Goal: Task Accomplishment & Management: Manage account settings

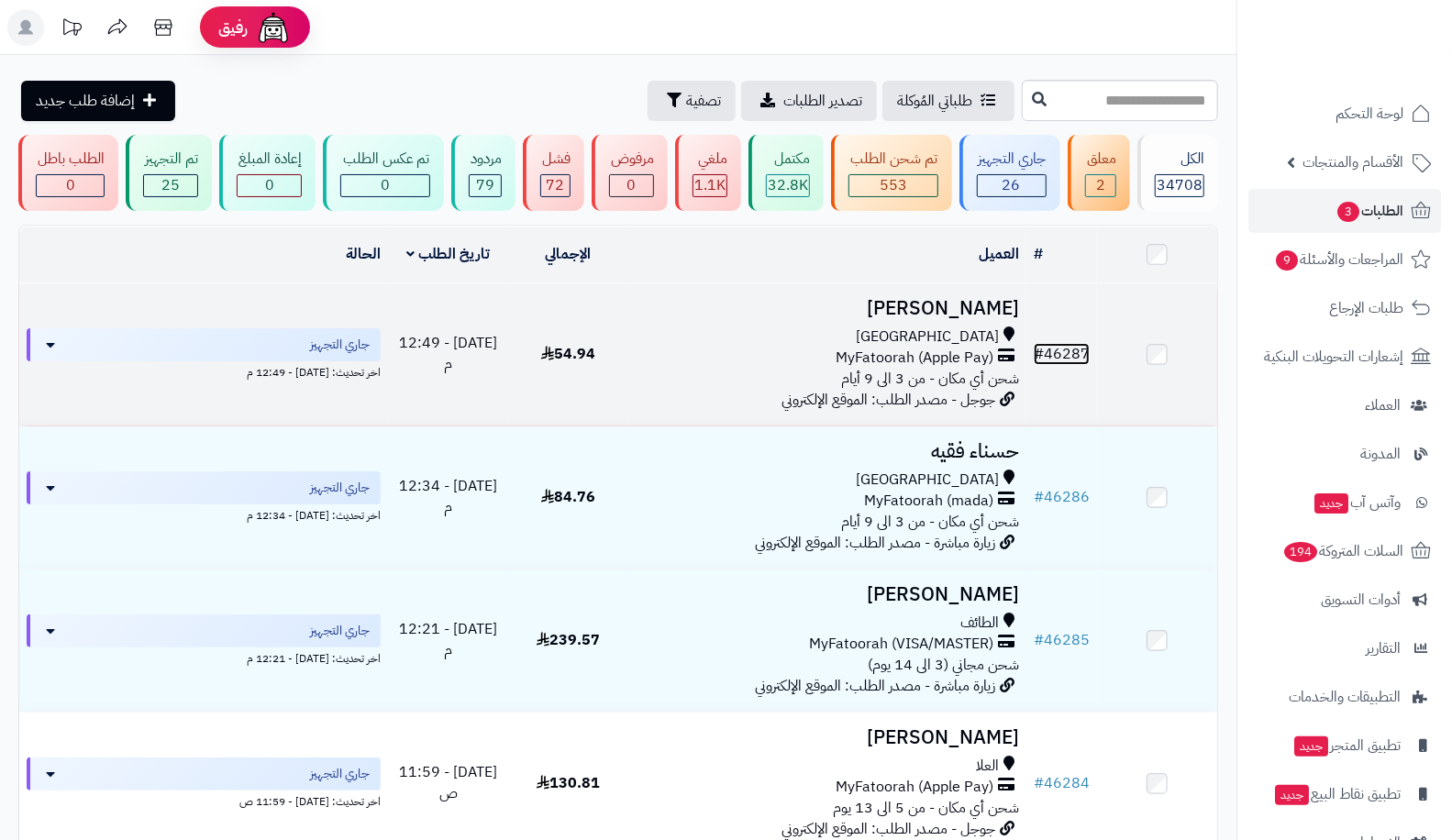
click at [1079, 356] on link "# 46287" at bounding box center [1062, 354] width 56 height 22
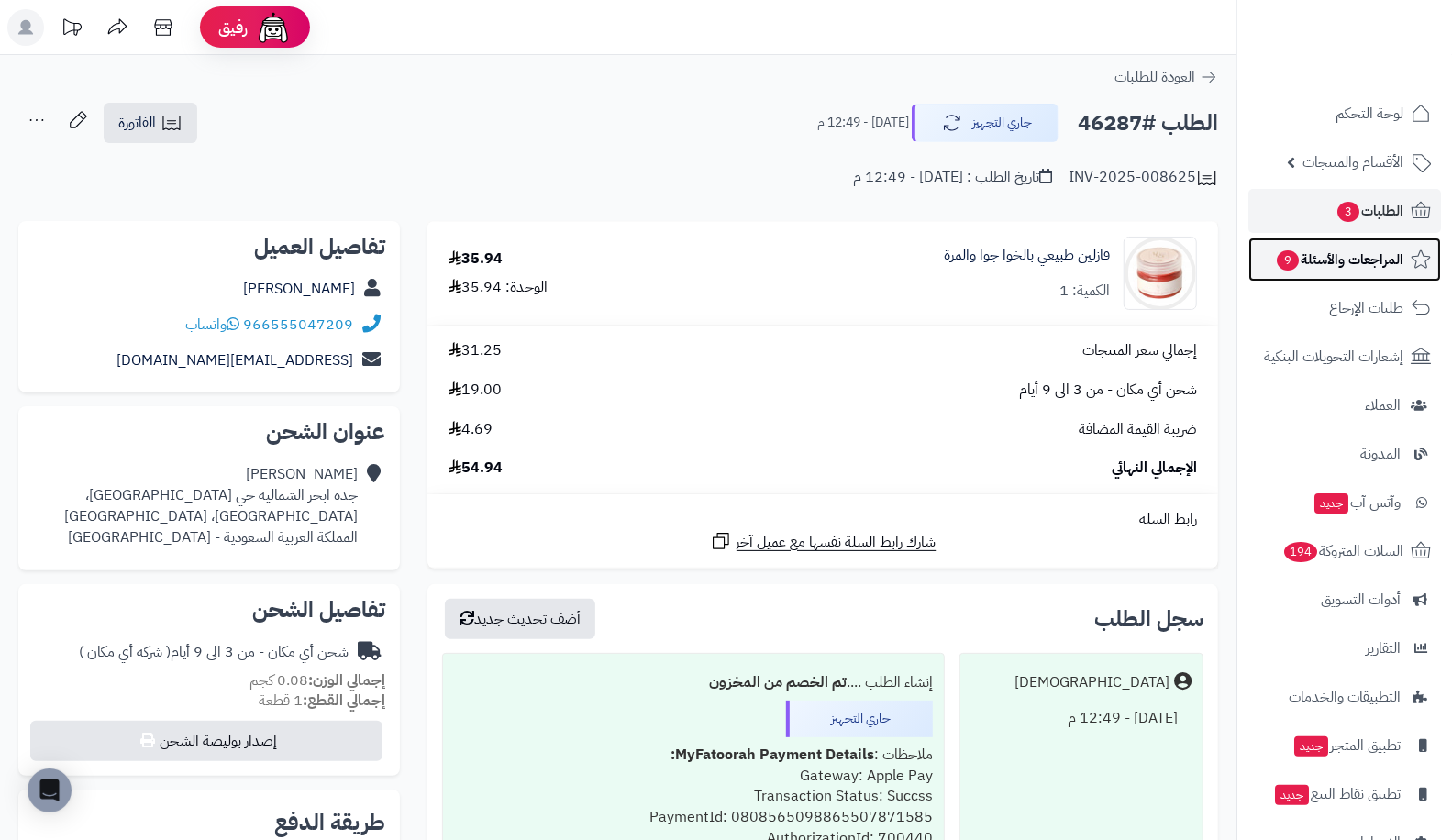
click at [1341, 268] on span "المراجعات والأسئلة 9" at bounding box center [1339, 259] width 129 height 26
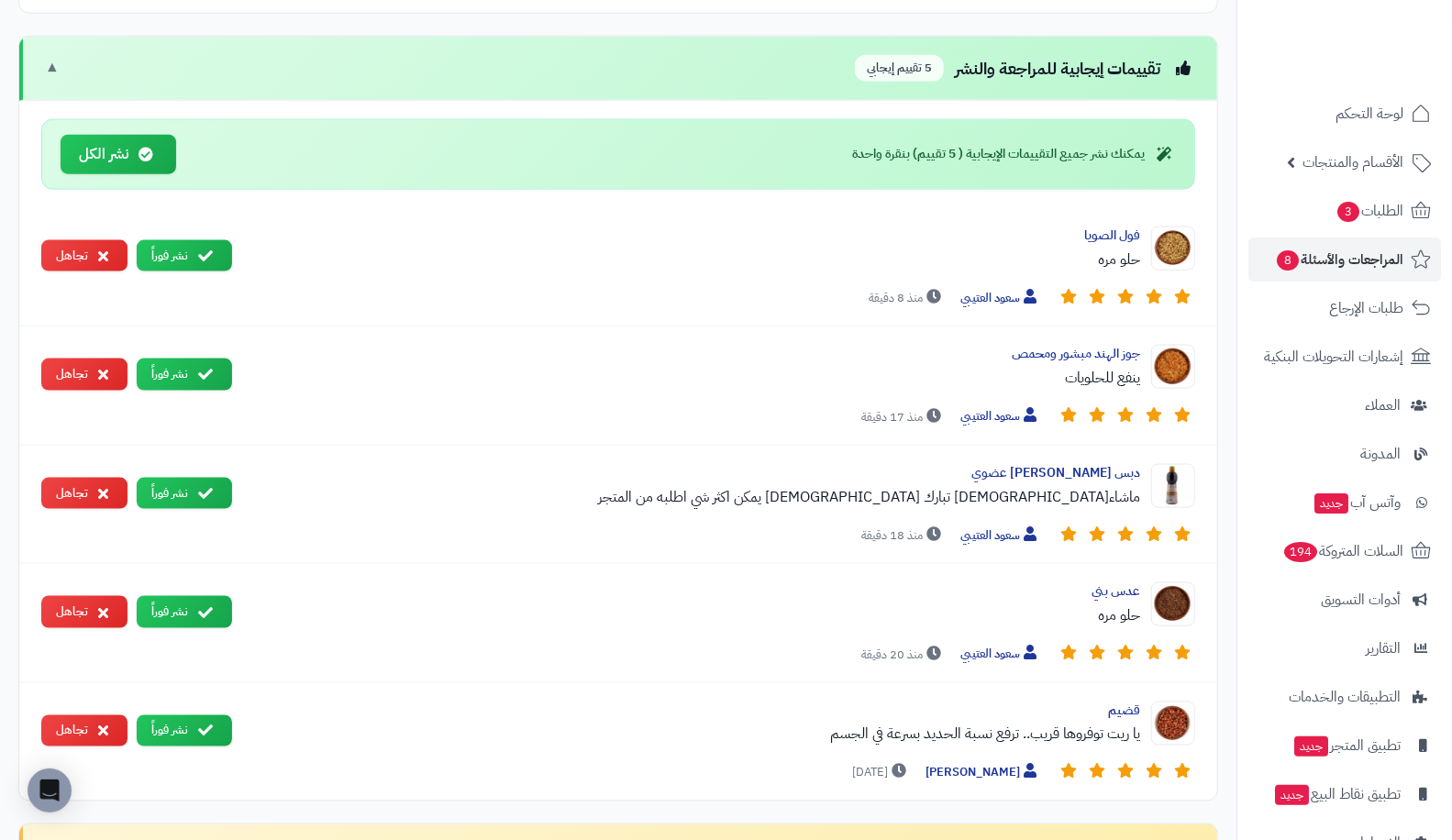
scroll to position [1454, 0]
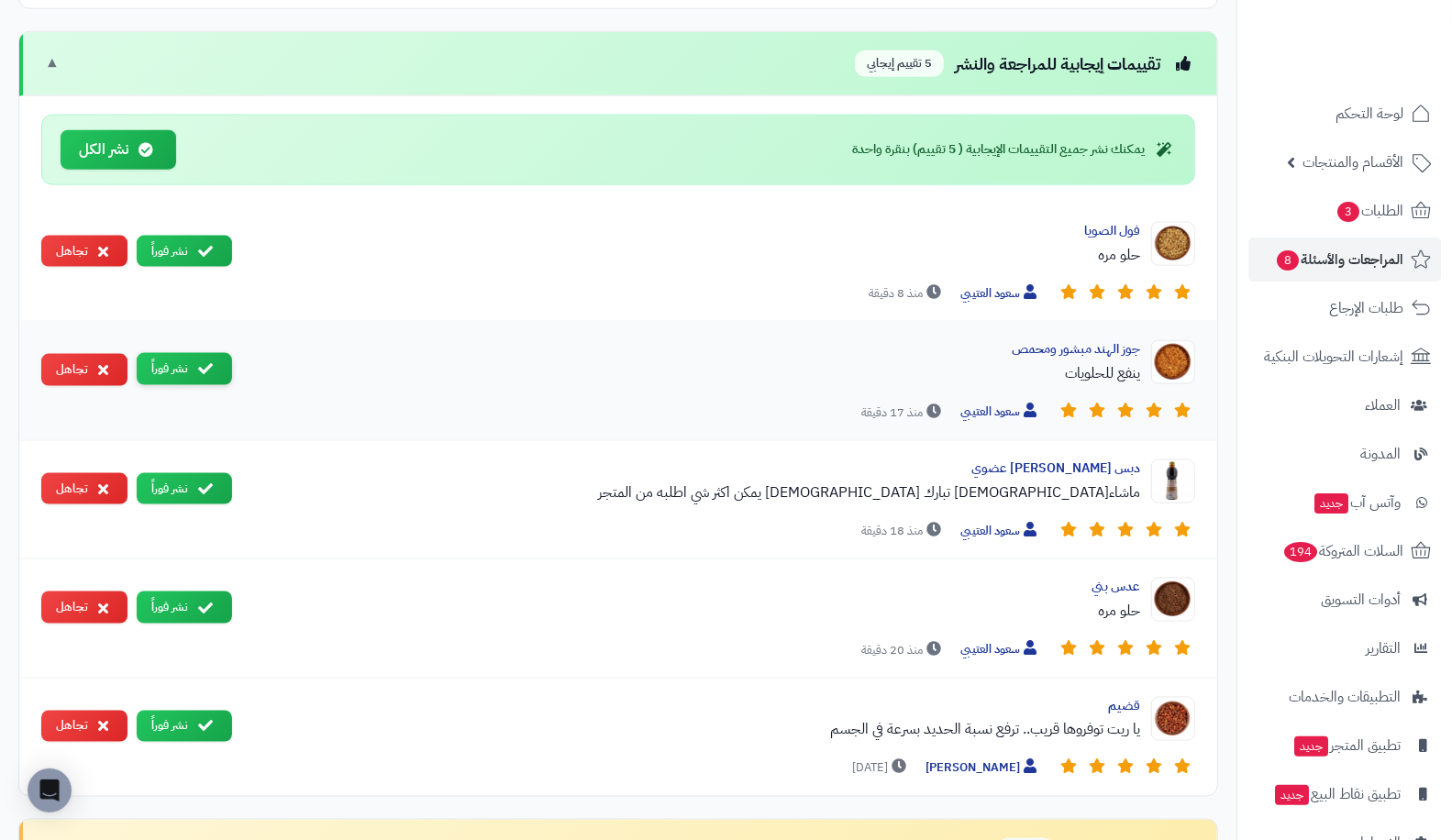
click at [184, 360] on button "نشر فوراً" at bounding box center [184, 368] width 95 height 32
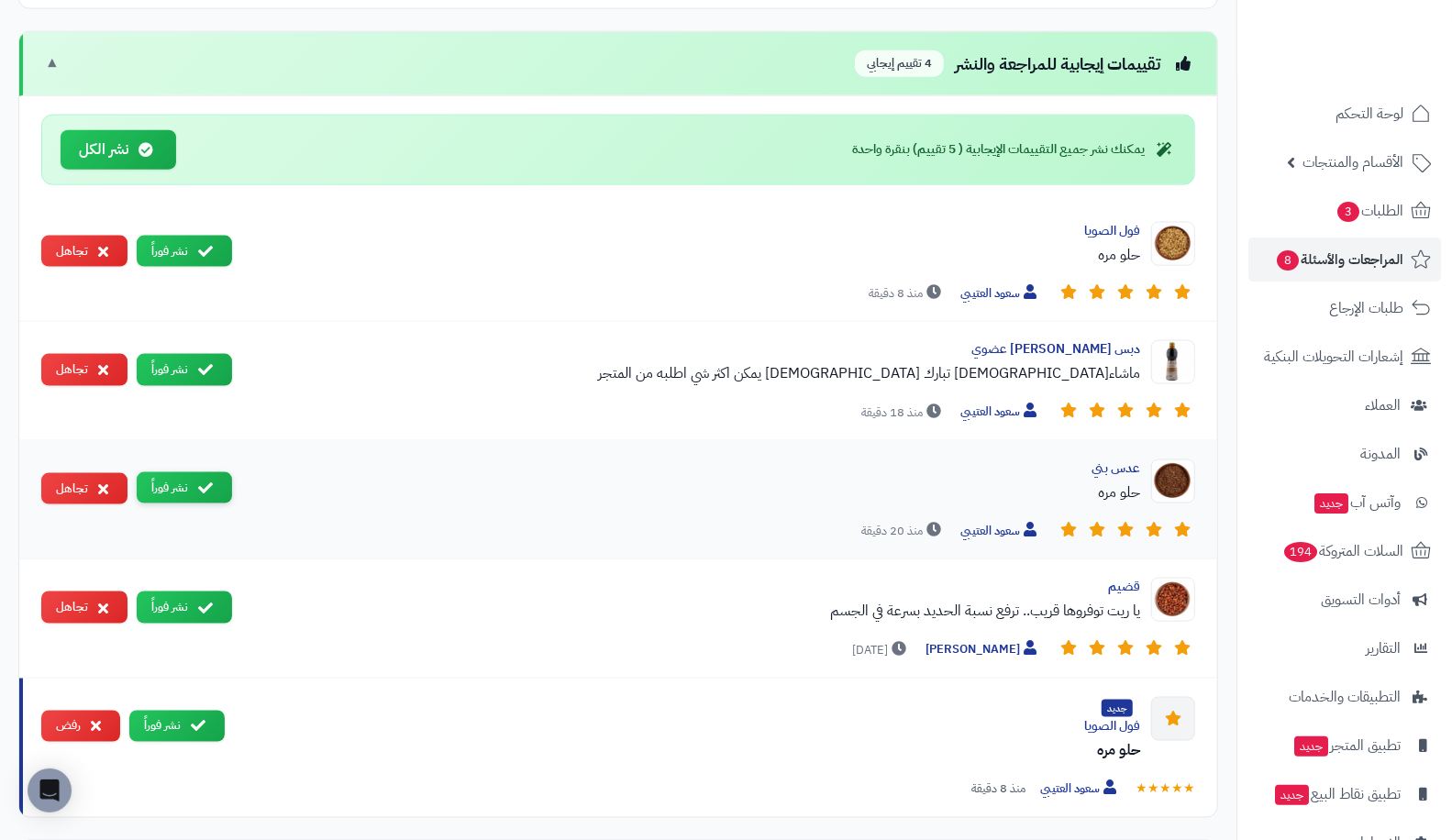
click at [188, 473] on button "نشر فوراً" at bounding box center [184, 487] width 95 height 32
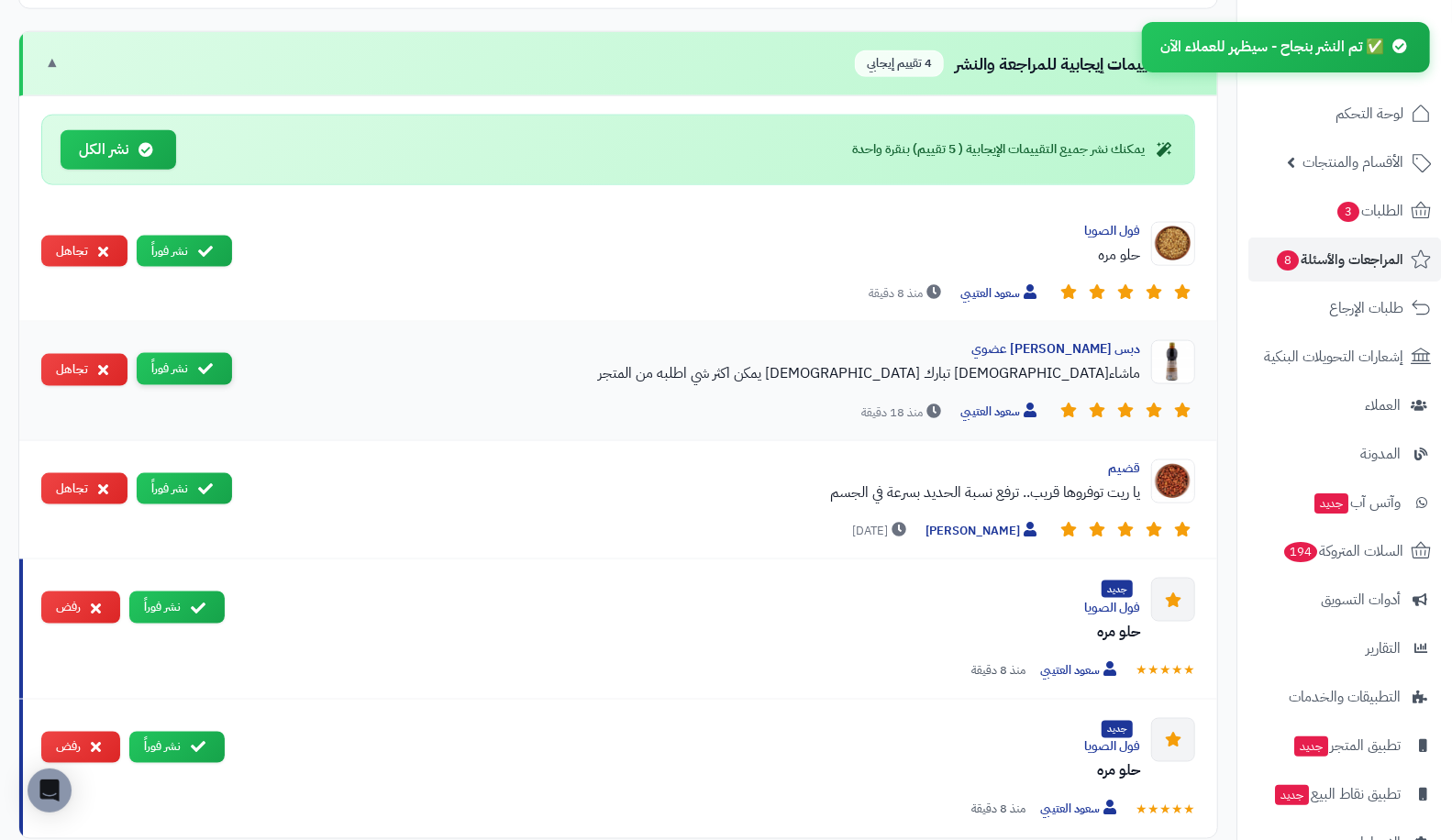
click at [193, 363] on button "نشر فوراً" at bounding box center [184, 368] width 95 height 32
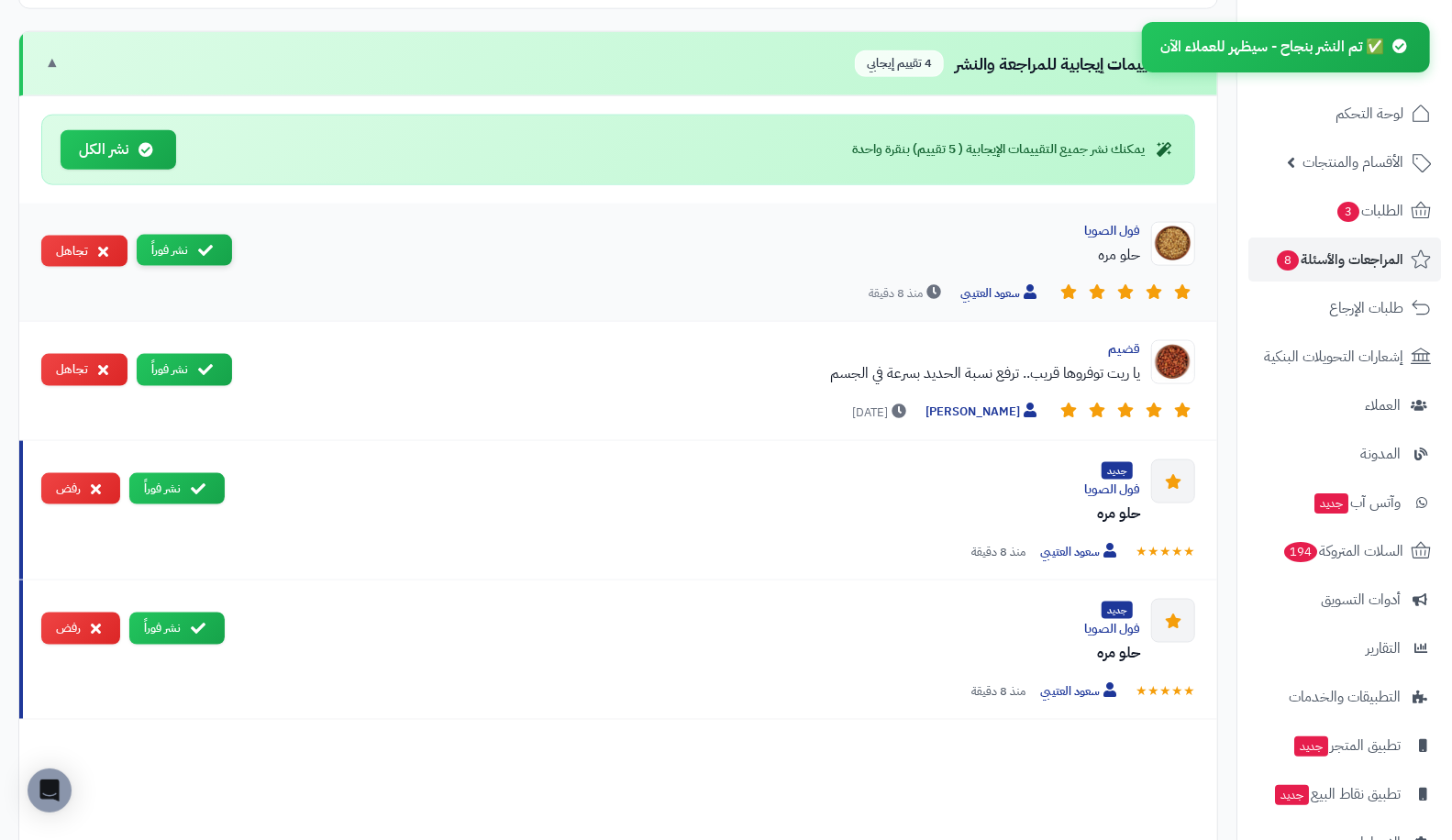
click at [167, 235] on button "نشر فوراً" at bounding box center [184, 250] width 95 height 32
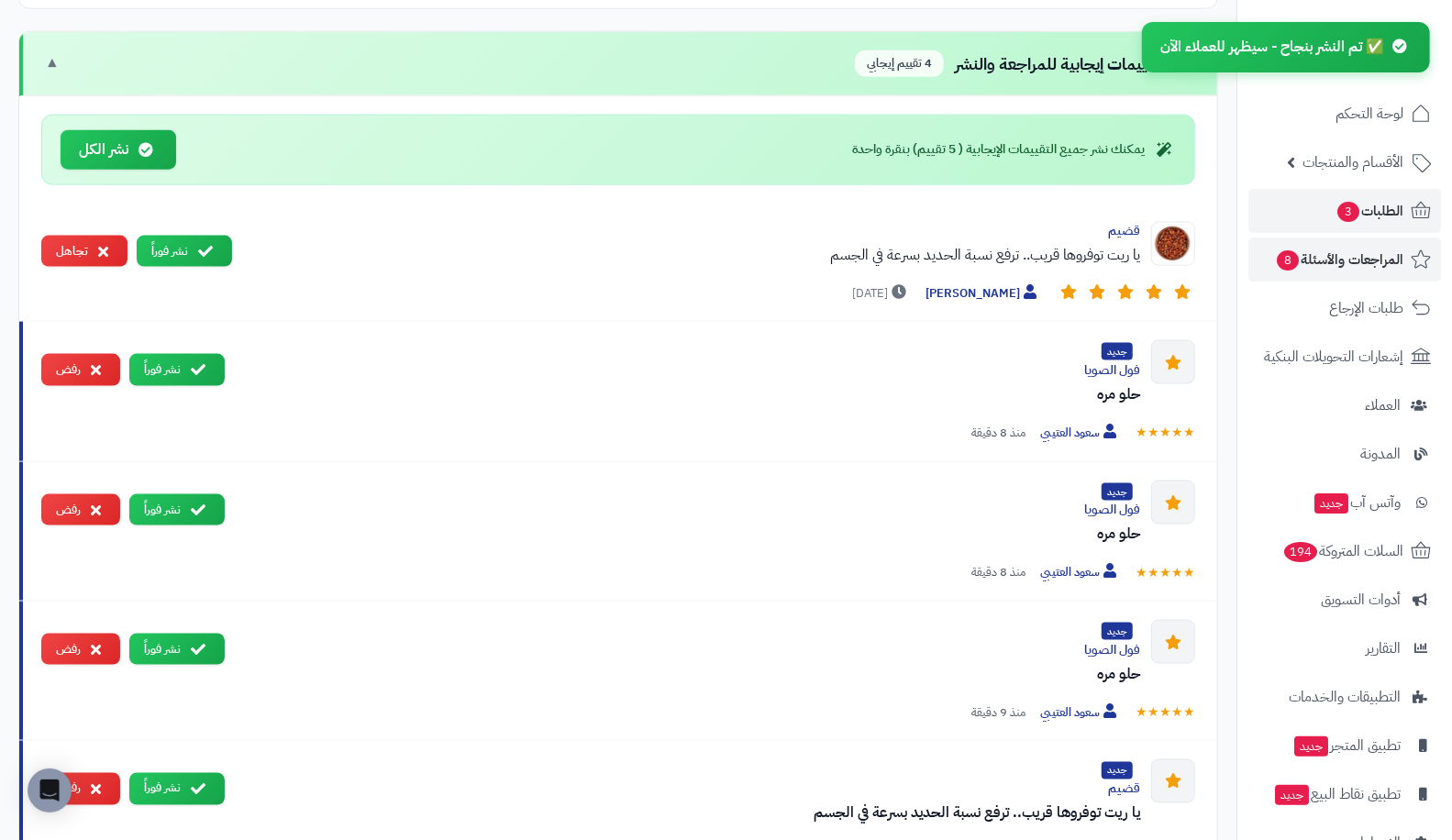
click at [1386, 200] on span "الطلبات 3" at bounding box center [1369, 210] width 68 height 26
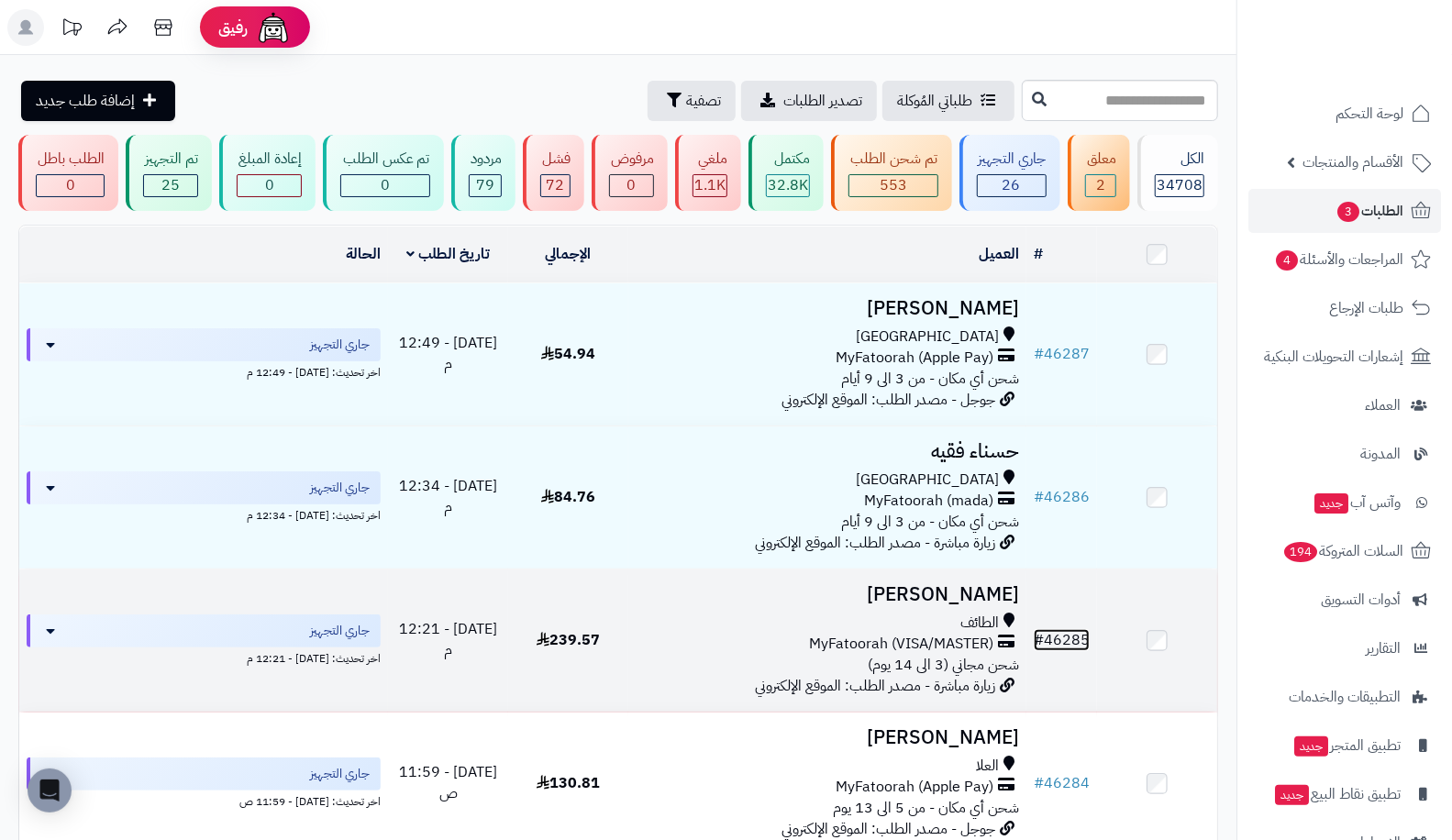
click at [1073, 629] on link "# 46285" at bounding box center [1062, 639] width 56 height 22
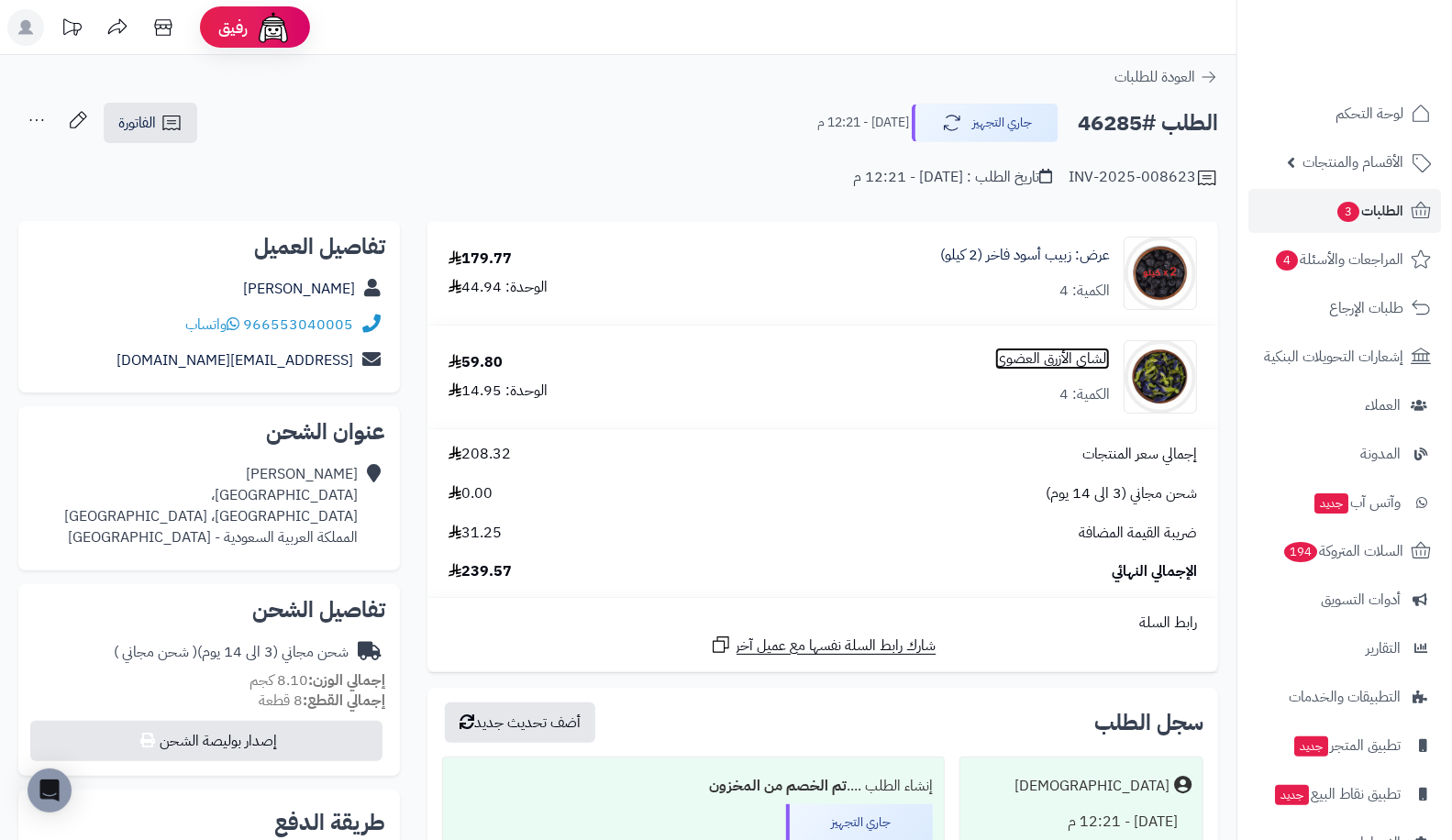
click at [1024, 357] on link "الشاي الأزرق العضوي" at bounding box center [1052, 358] width 114 height 21
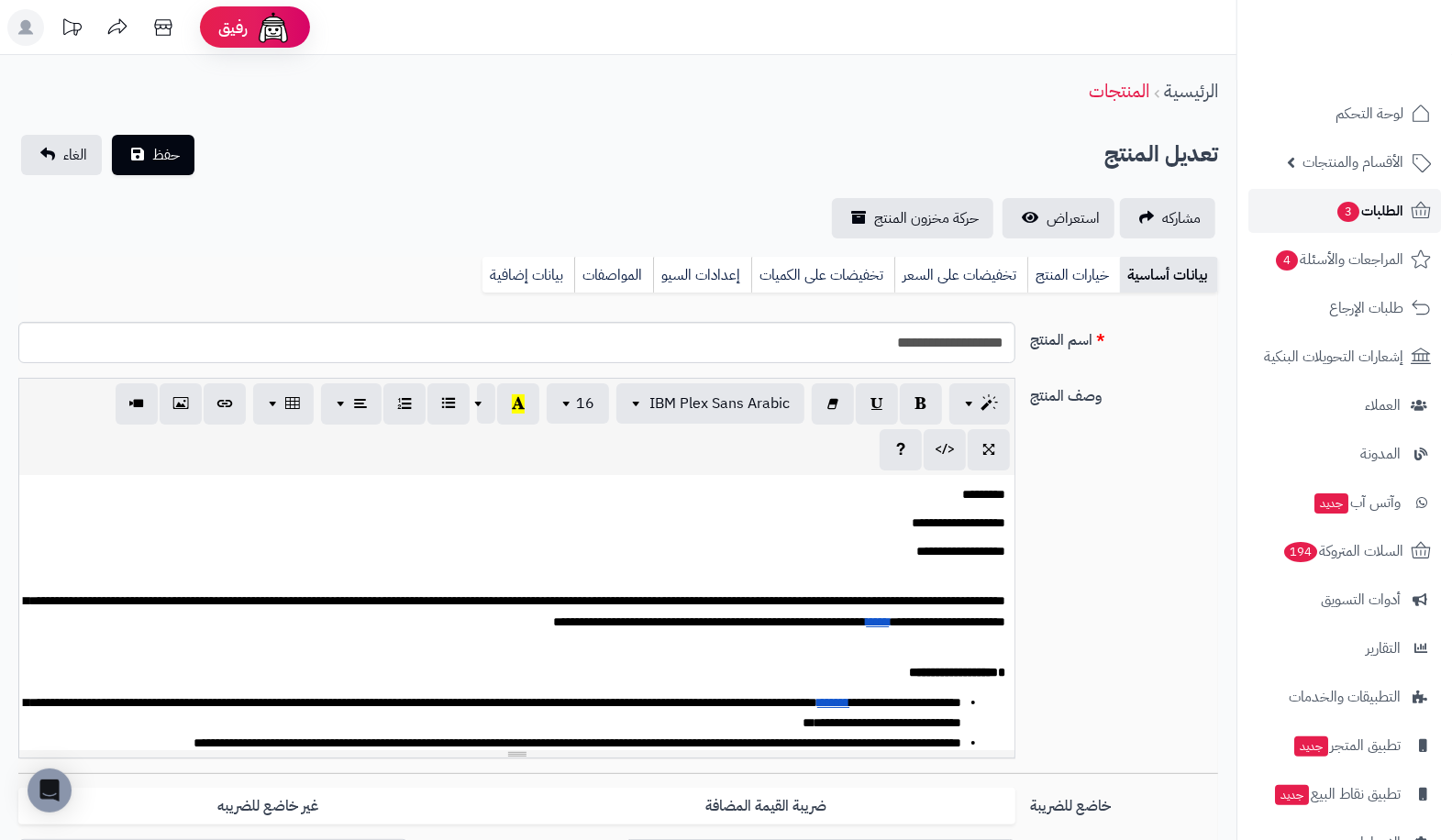
click at [1345, 210] on span "3" at bounding box center [1348, 211] width 24 height 22
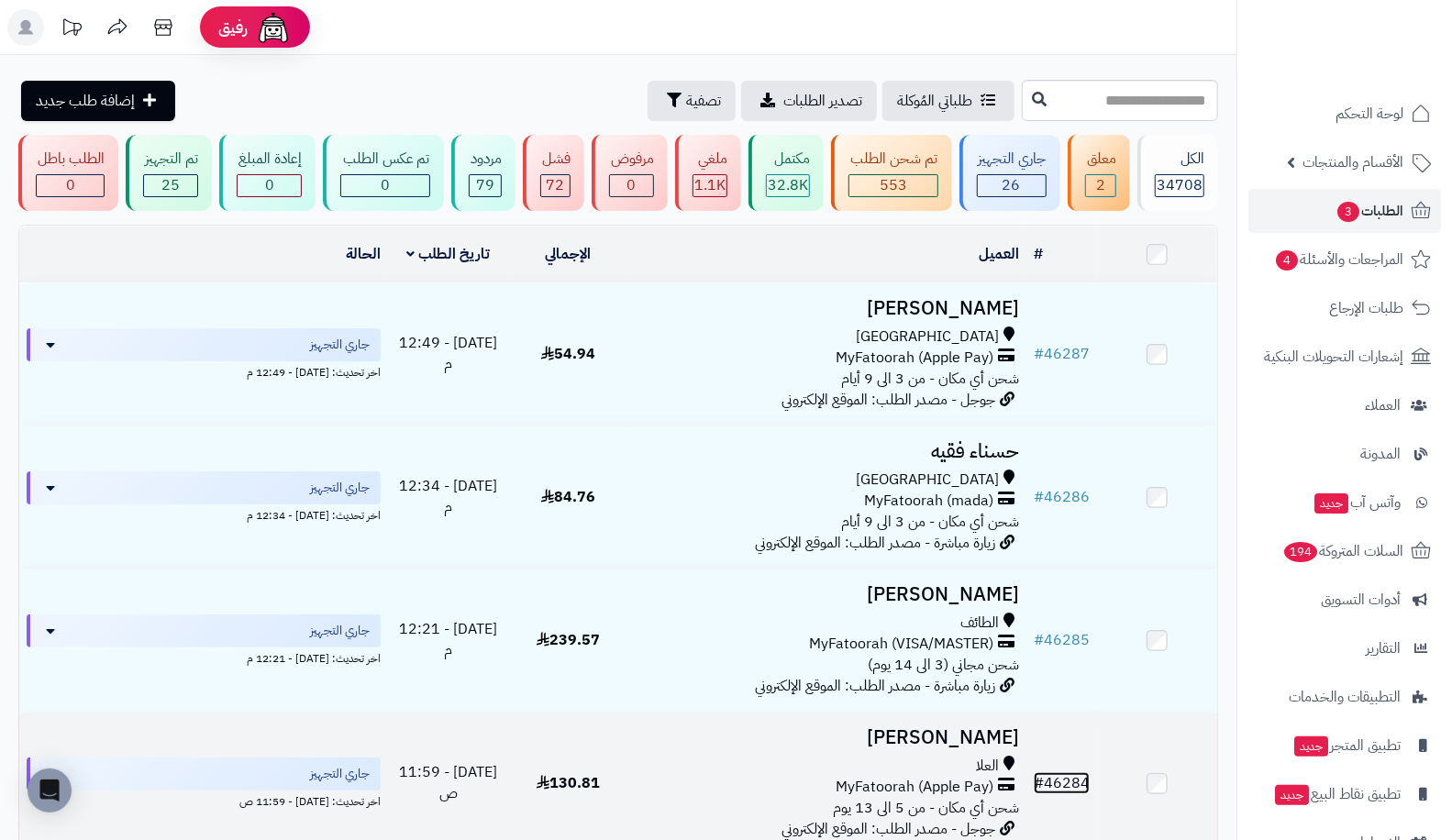
click at [1074, 773] on link "# 46284" at bounding box center [1062, 782] width 56 height 22
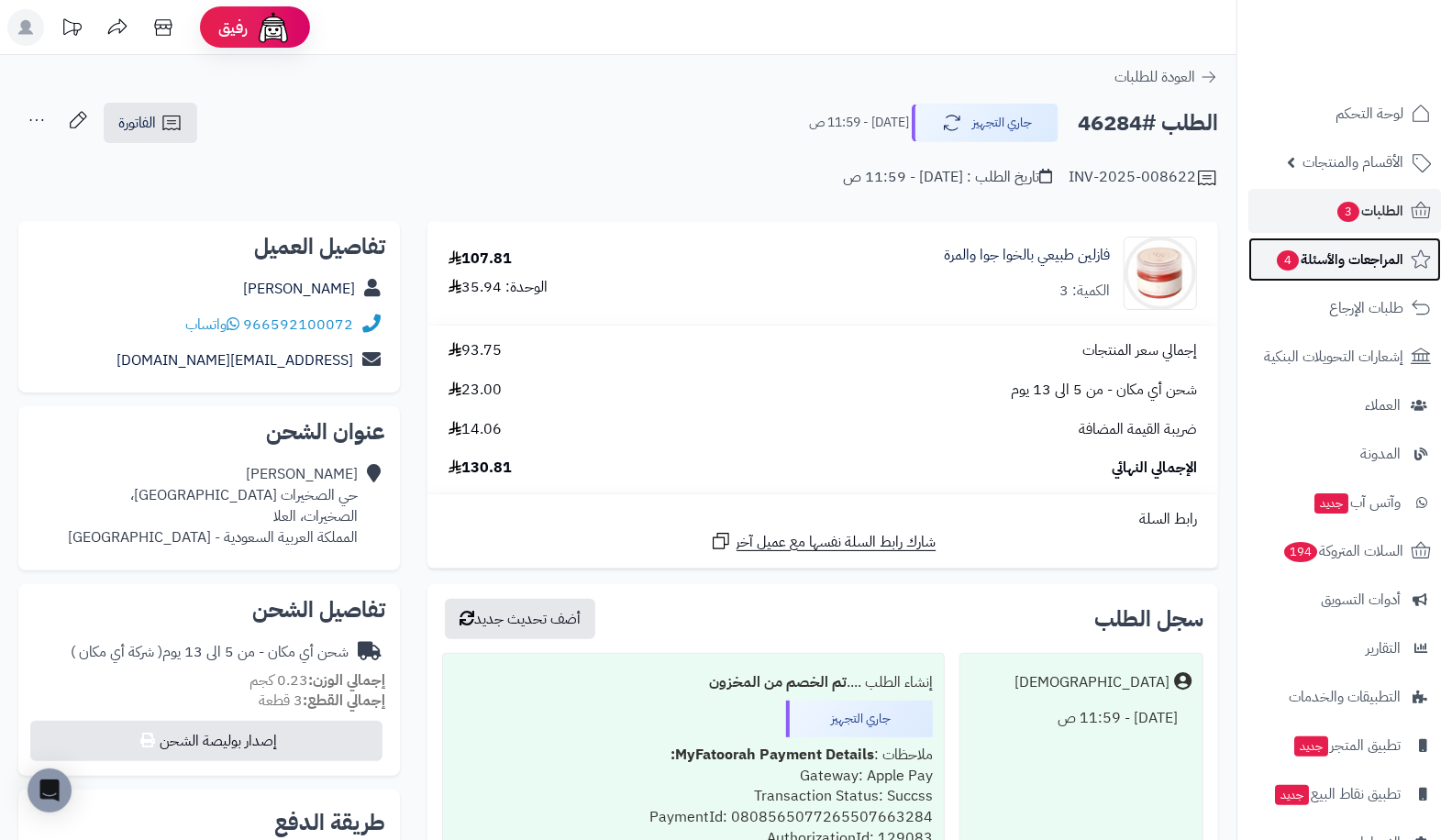
click at [1289, 252] on span "4" at bounding box center [1288, 259] width 22 height 20
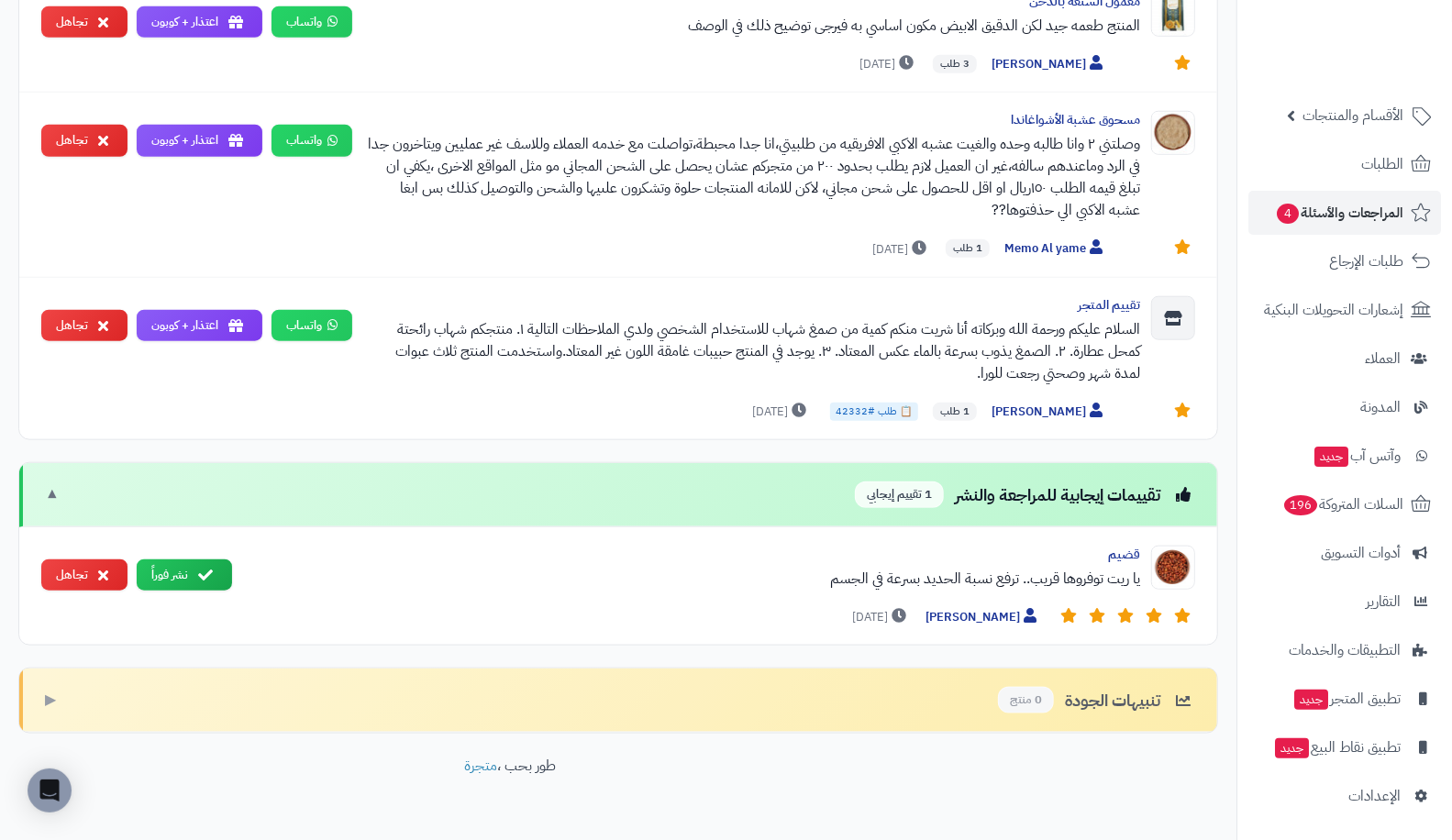
scroll to position [1025, 0]
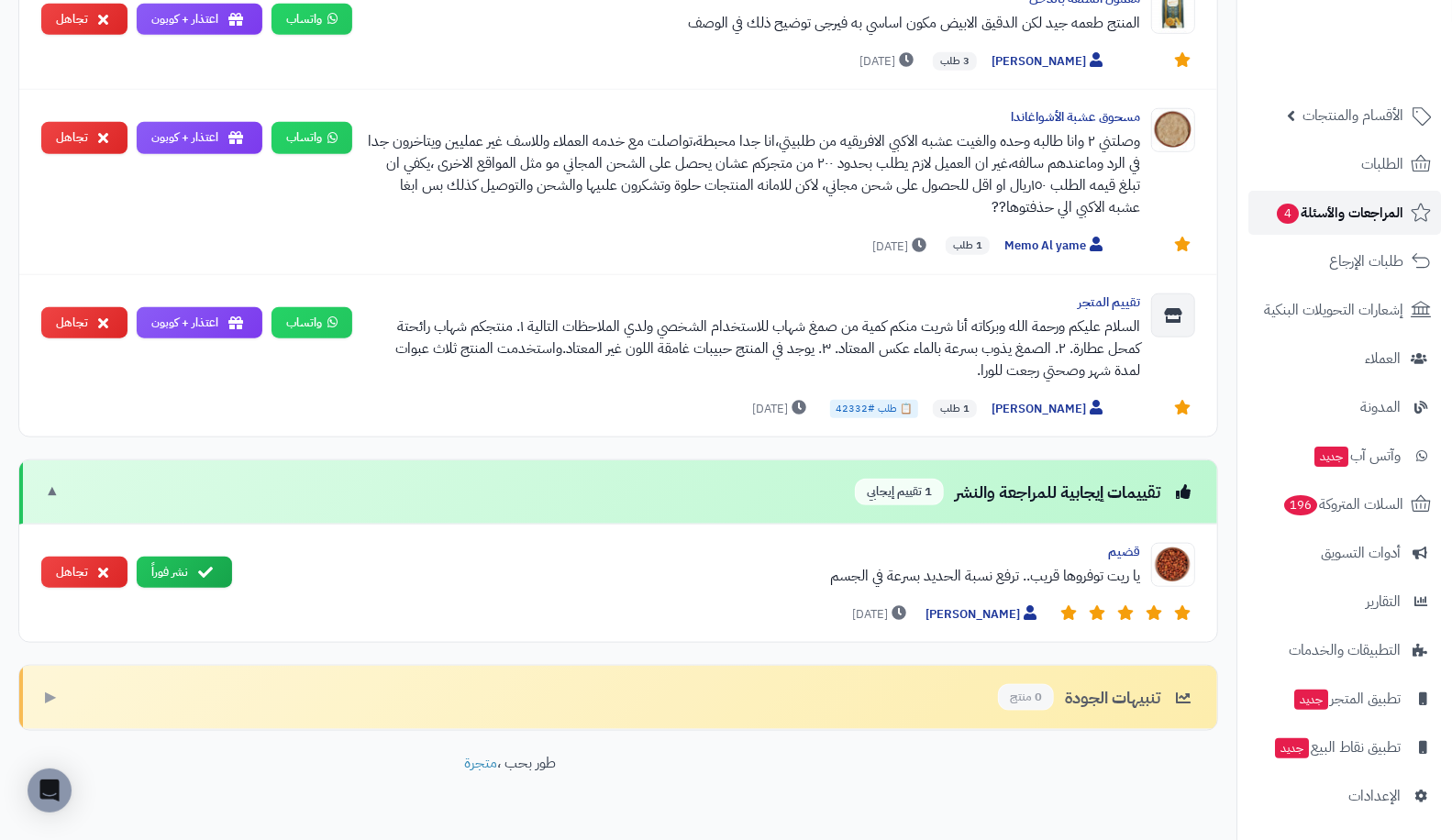
click at [1401, 212] on span "المراجعات والأسئلة 4" at bounding box center [1339, 212] width 129 height 26
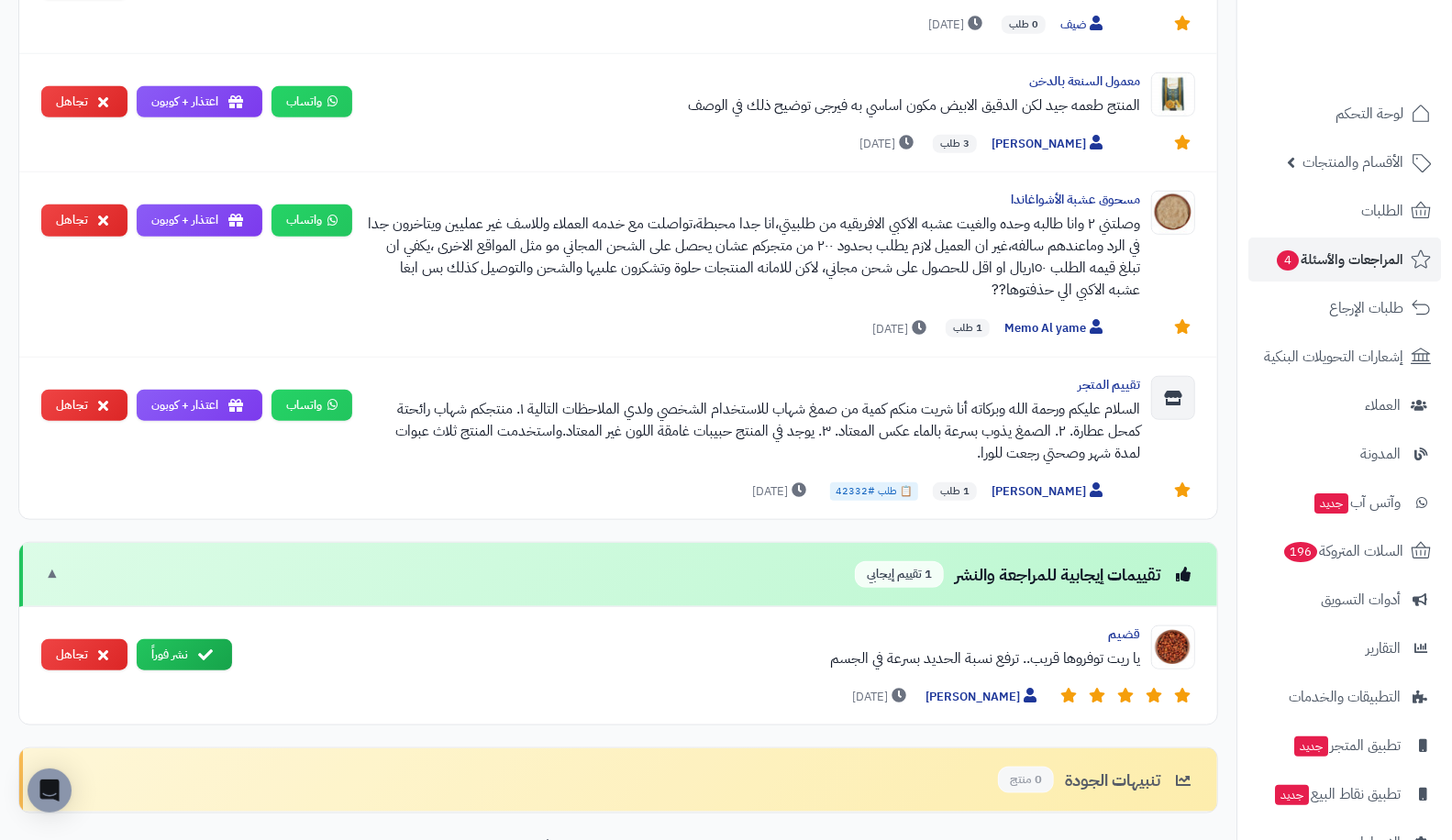
scroll to position [944, 0]
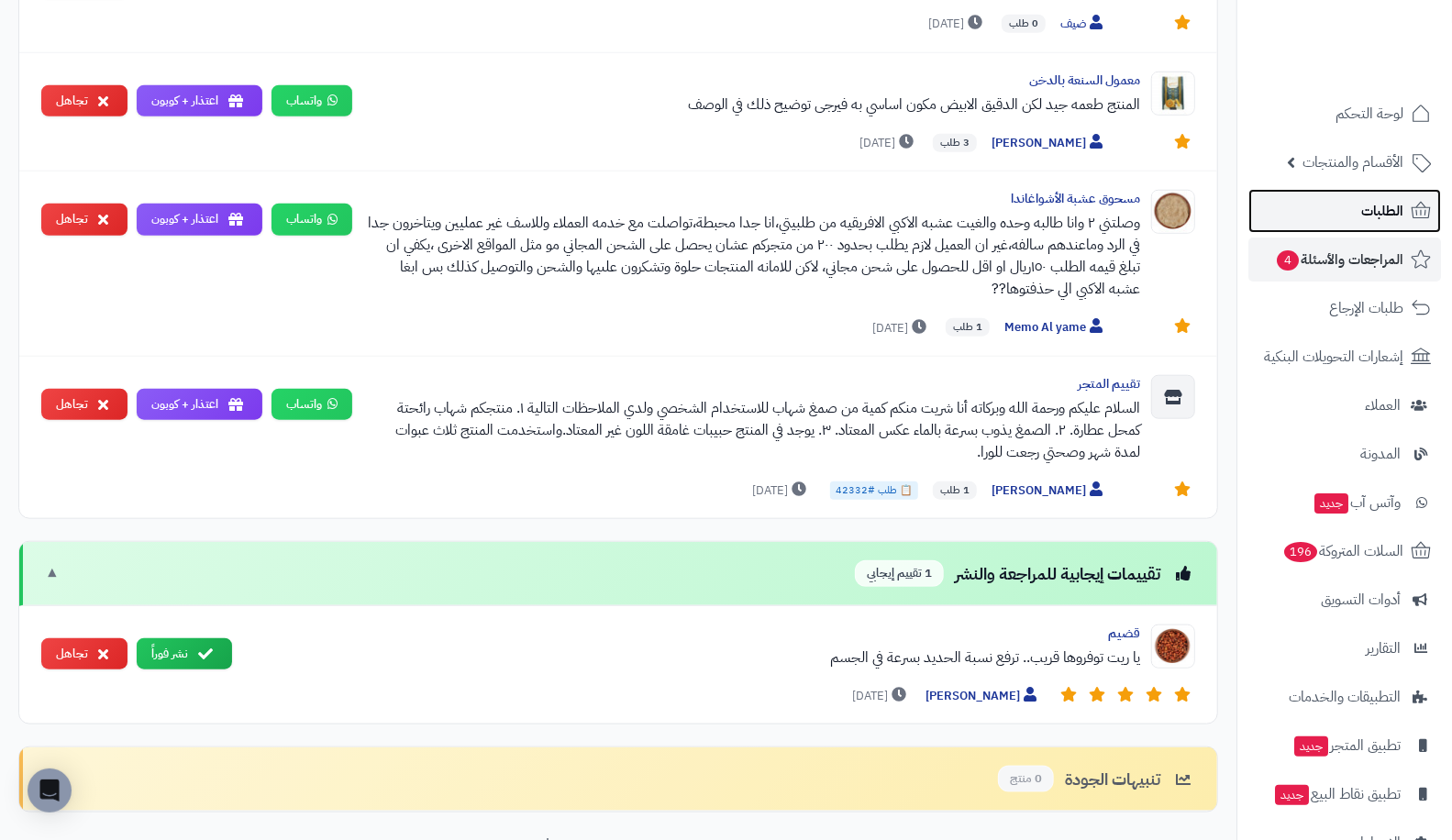
click at [1334, 223] on link "الطلبات" at bounding box center [1344, 210] width 192 height 44
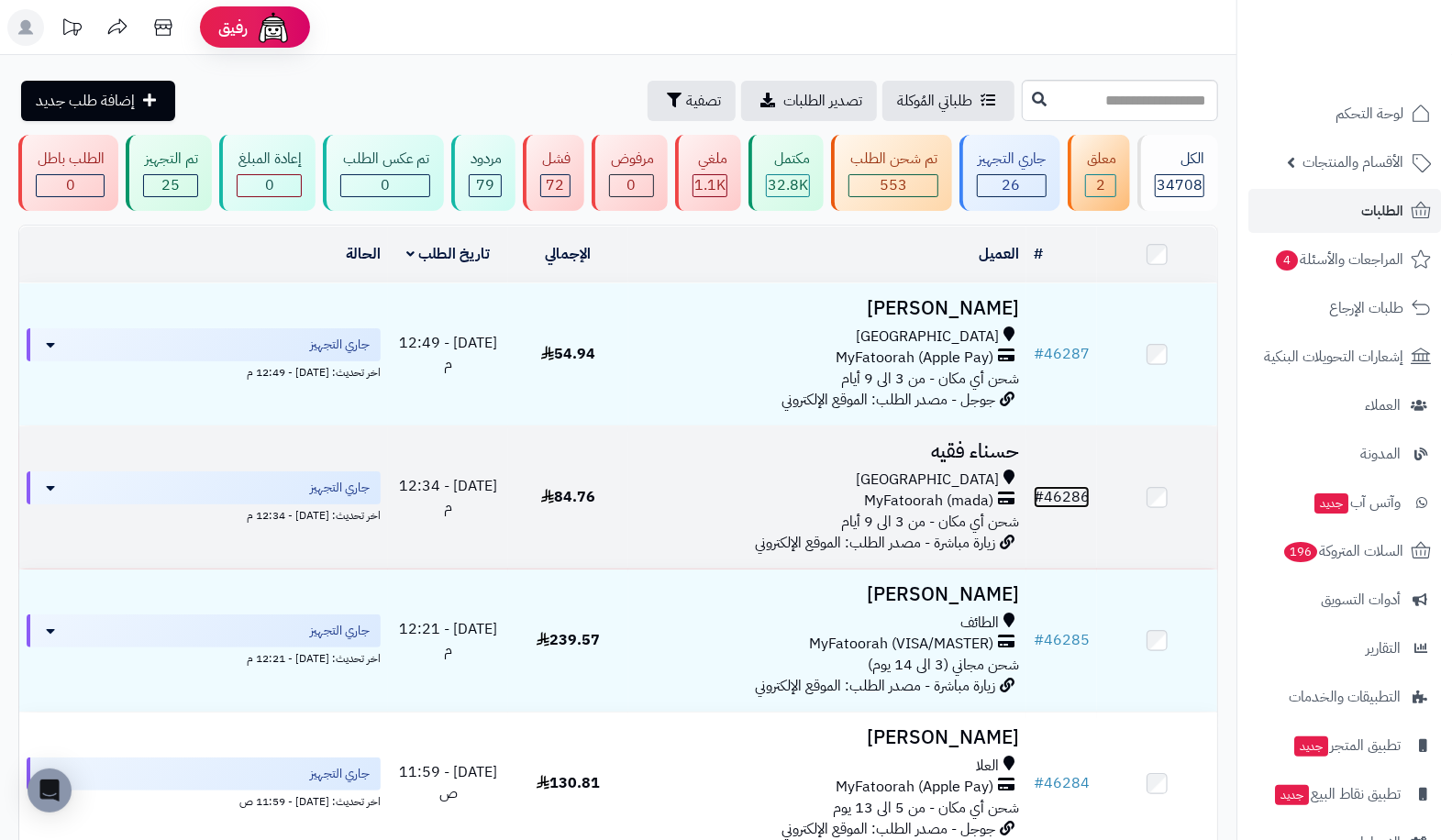
click at [1064, 486] on link "# 46286" at bounding box center [1062, 497] width 56 height 22
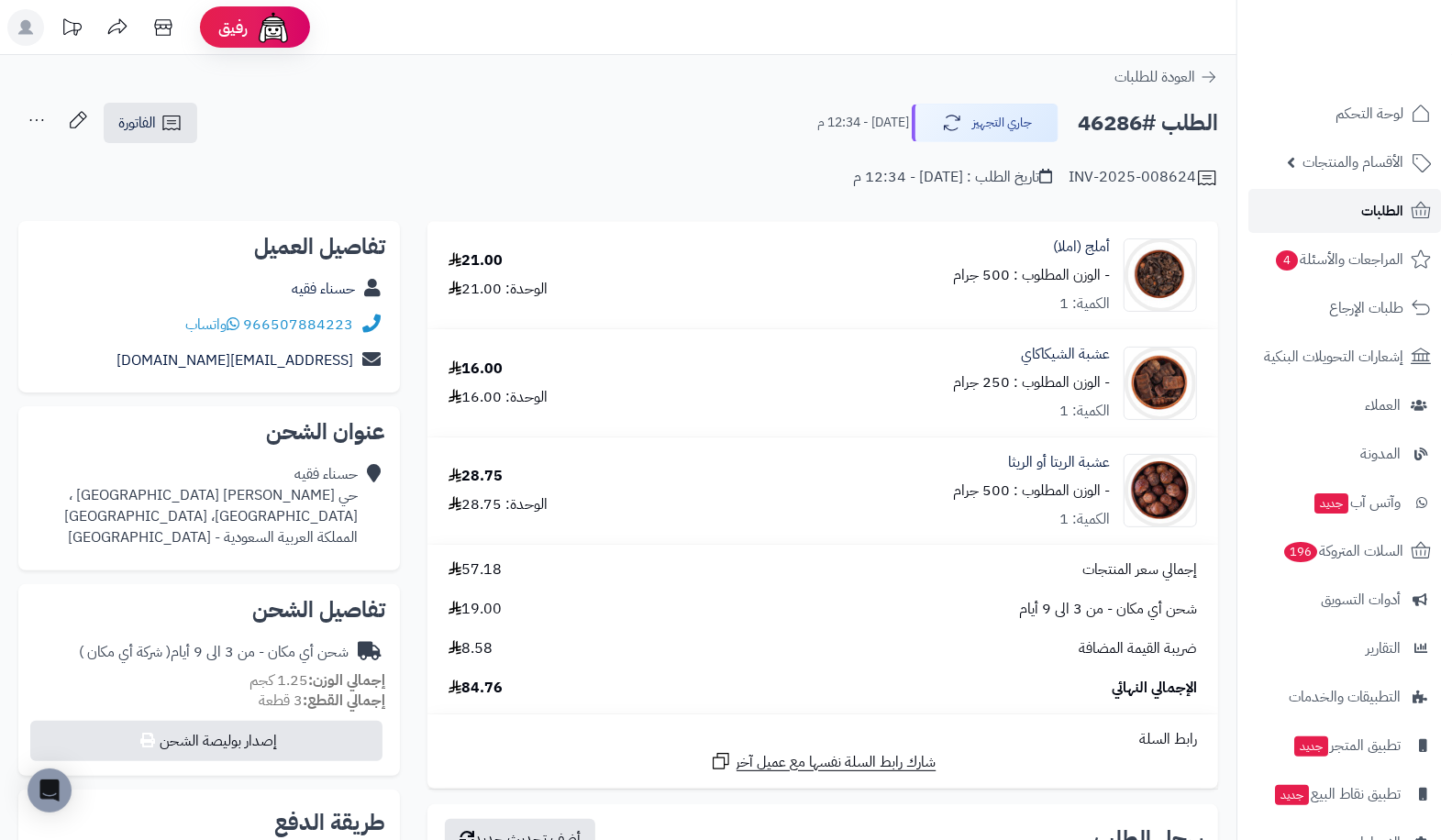
click at [1341, 214] on link "الطلبات" at bounding box center [1344, 210] width 192 height 44
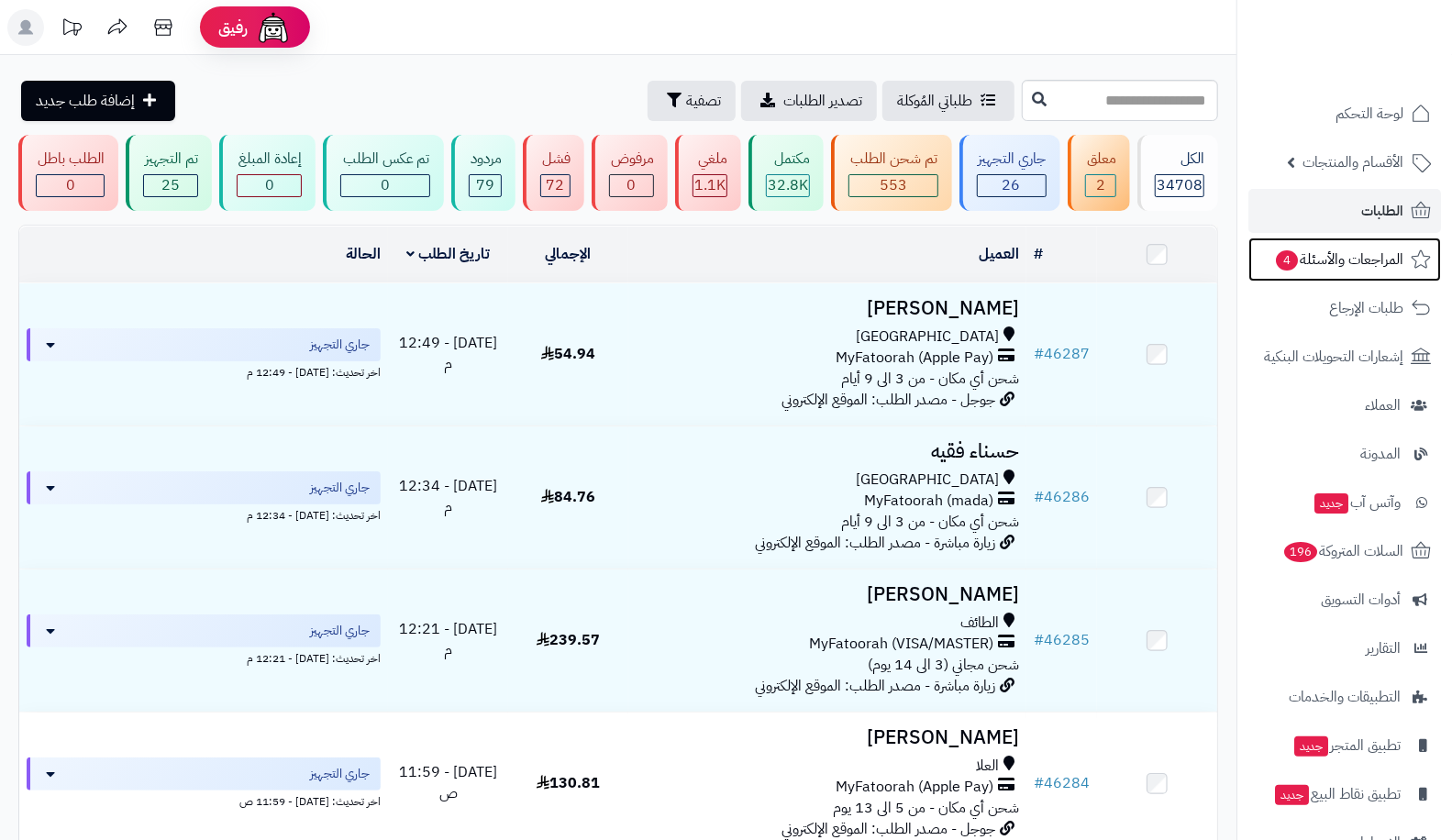
click at [1341, 264] on span "المراجعات والأسئلة 4" at bounding box center [1339, 259] width 129 height 26
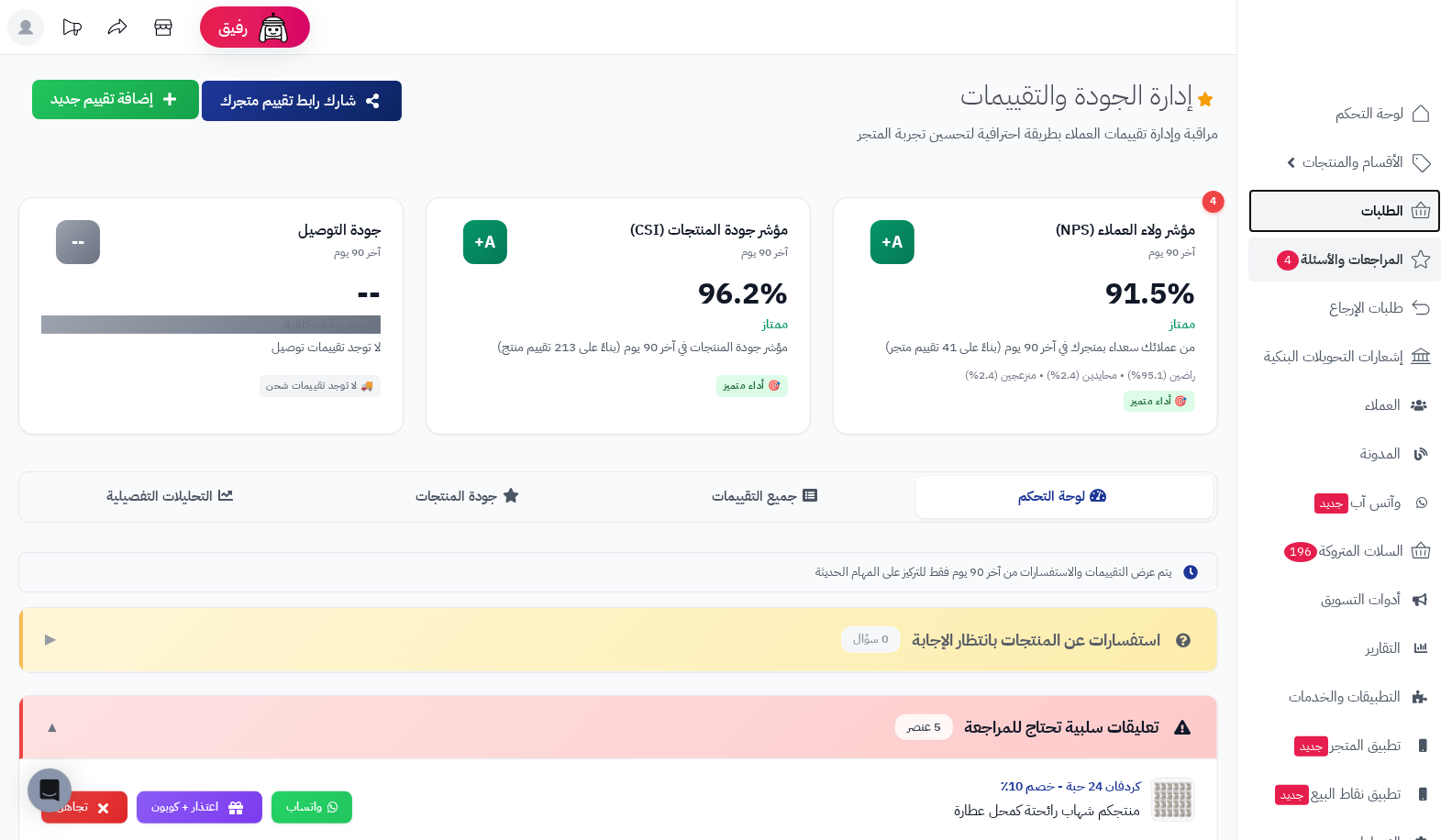
click at [1361, 200] on link "الطلبات" at bounding box center [1344, 210] width 192 height 44
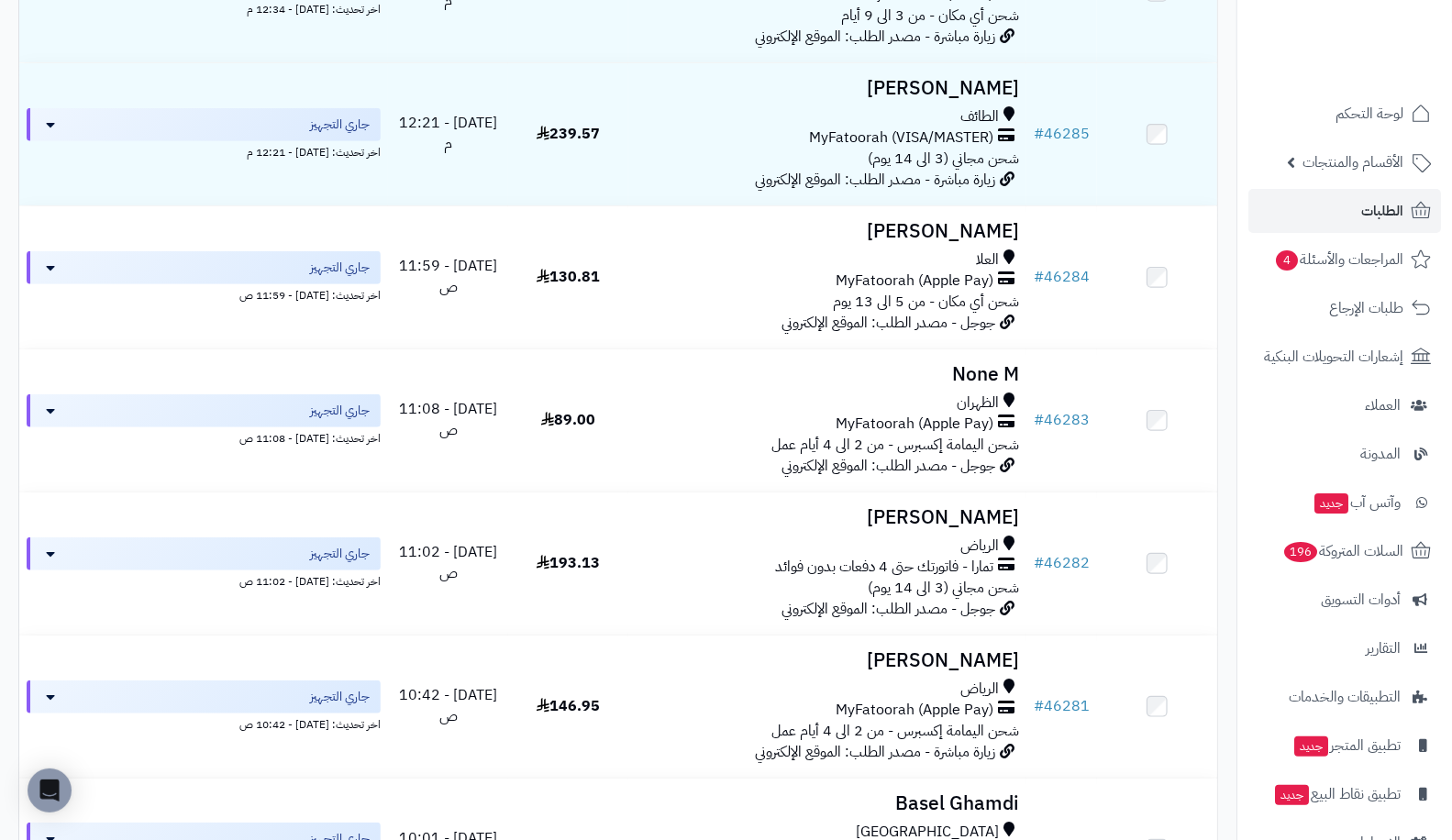
scroll to position [526, 0]
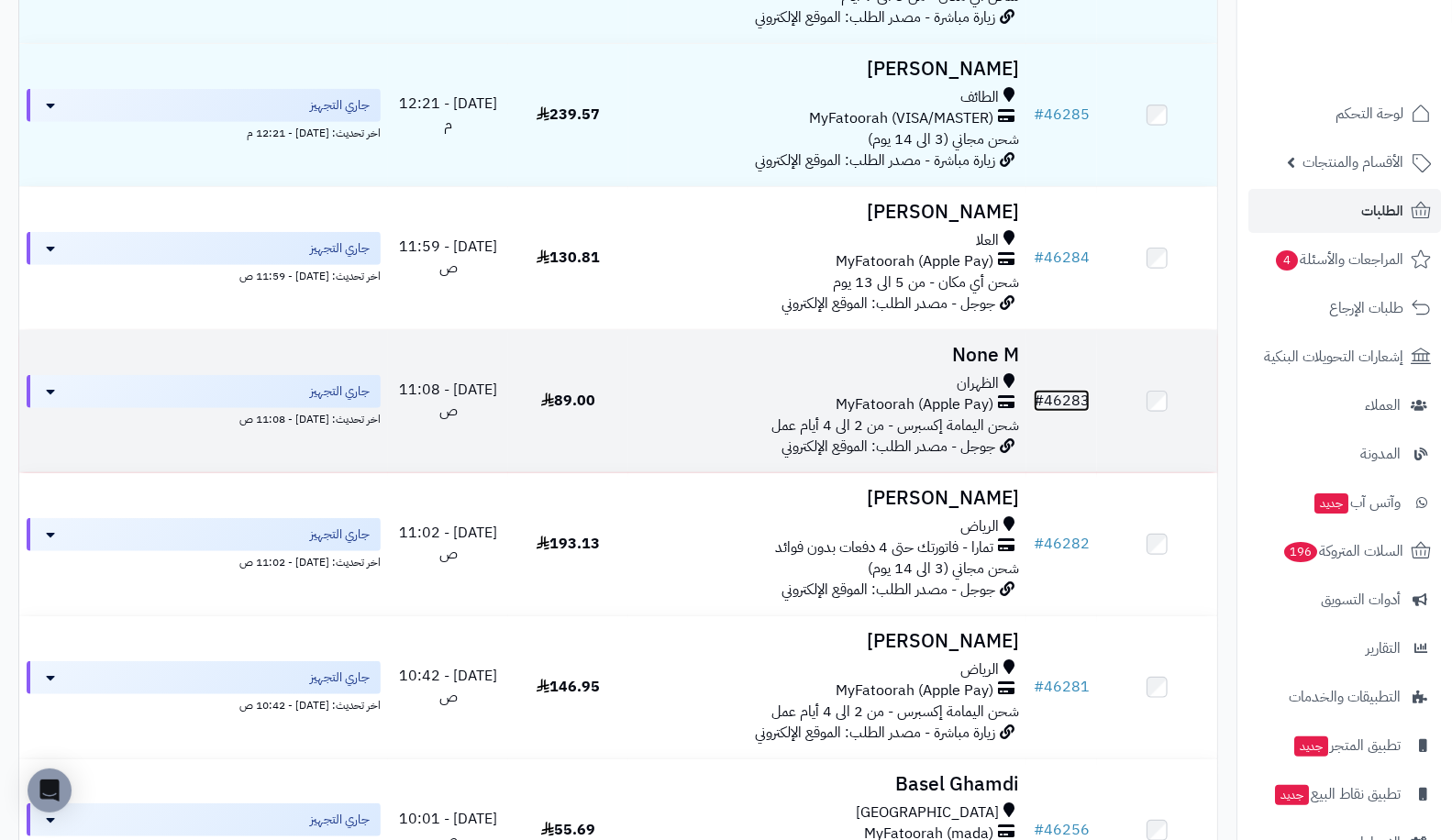
click at [1057, 389] on link "# 46283" at bounding box center [1062, 400] width 56 height 22
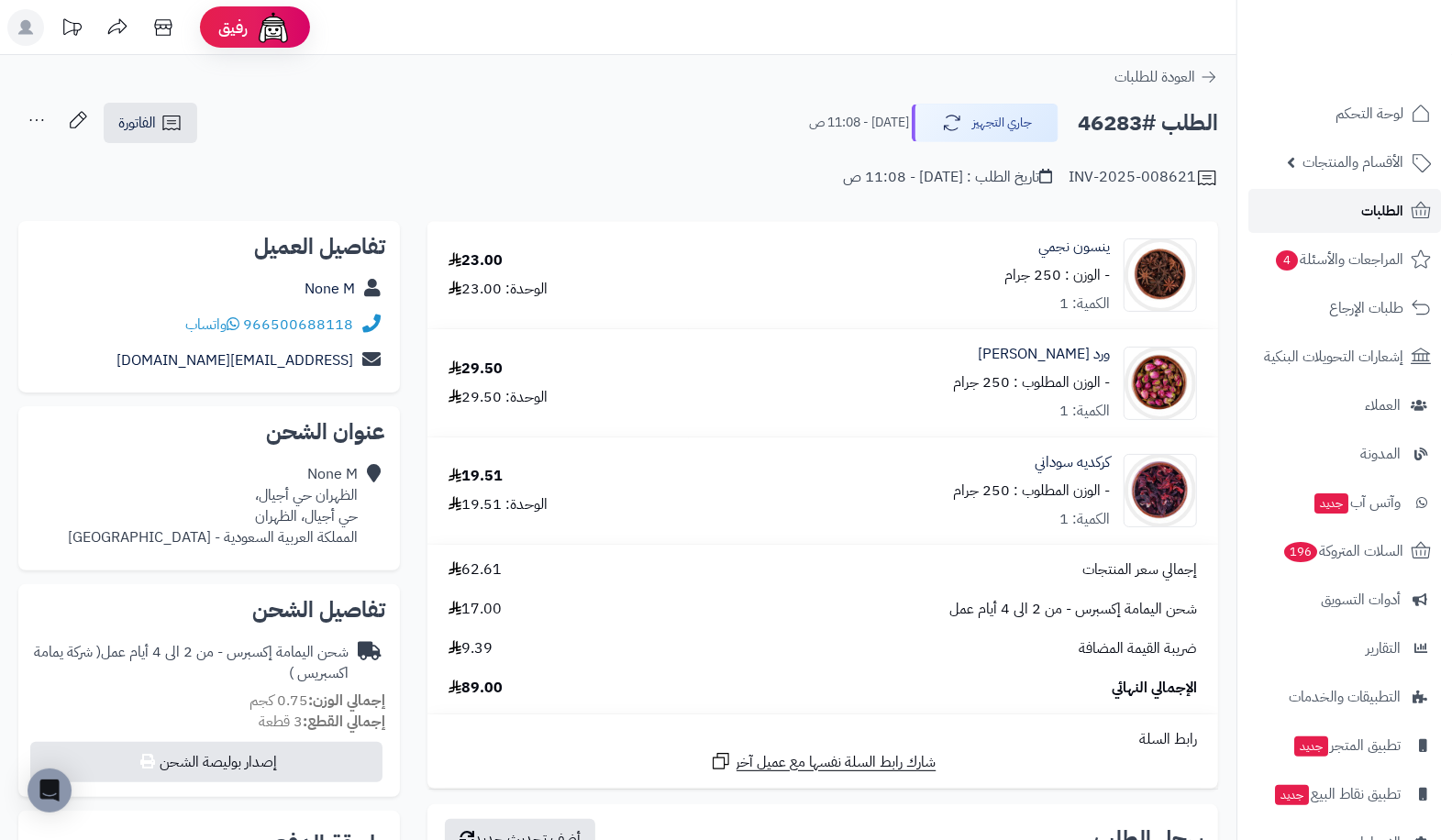
click at [1415, 217] on icon at bounding box center [1421, 210] width 19 height 16
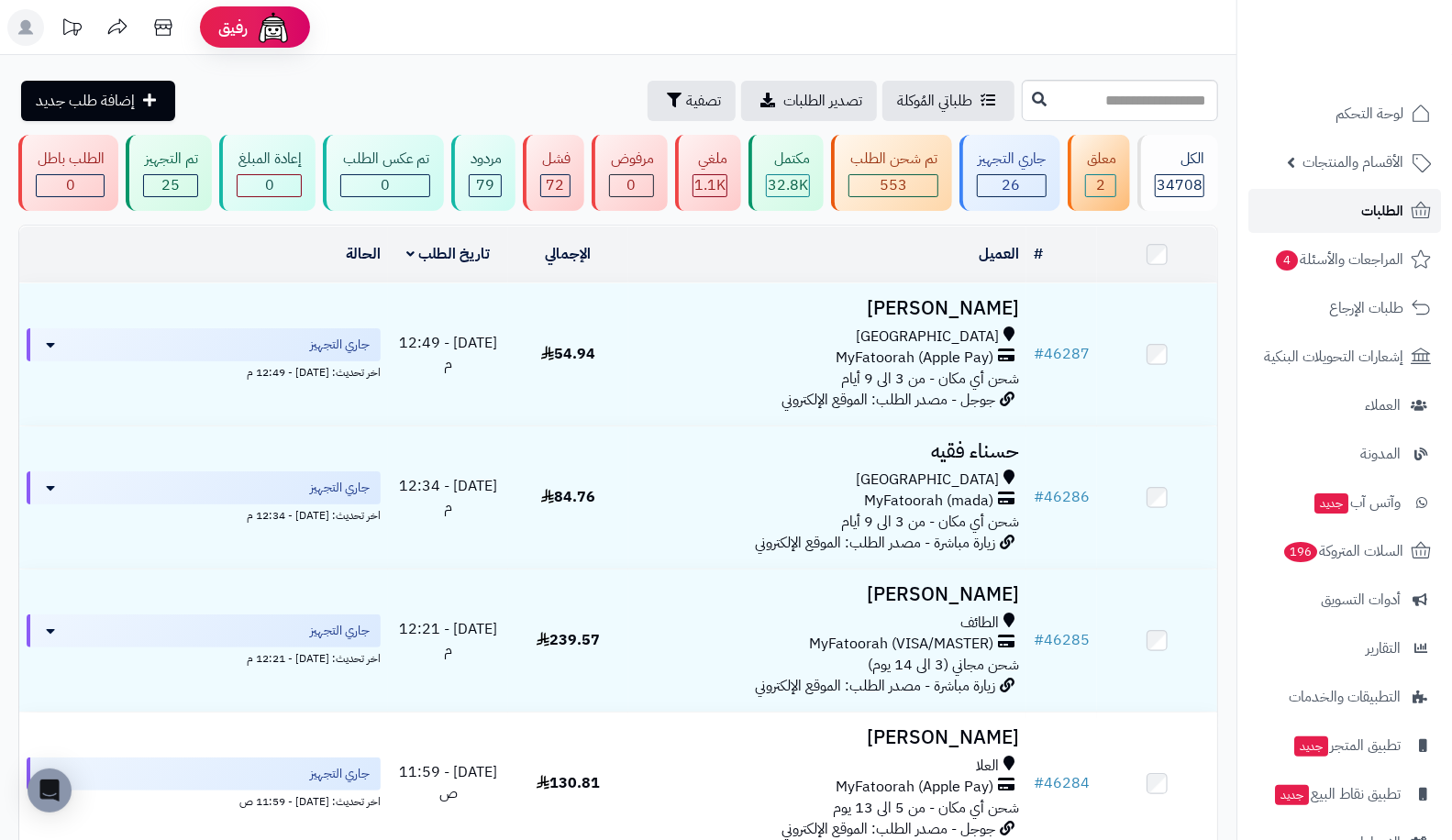
click at [1340, 211] on link "الطلبات" at bounding box center [1344, 210] width 192 height 44
click at [1334, 168] on span "الأقسام والمنتجات" at bounding box center [1352, 161] width 101 height 26
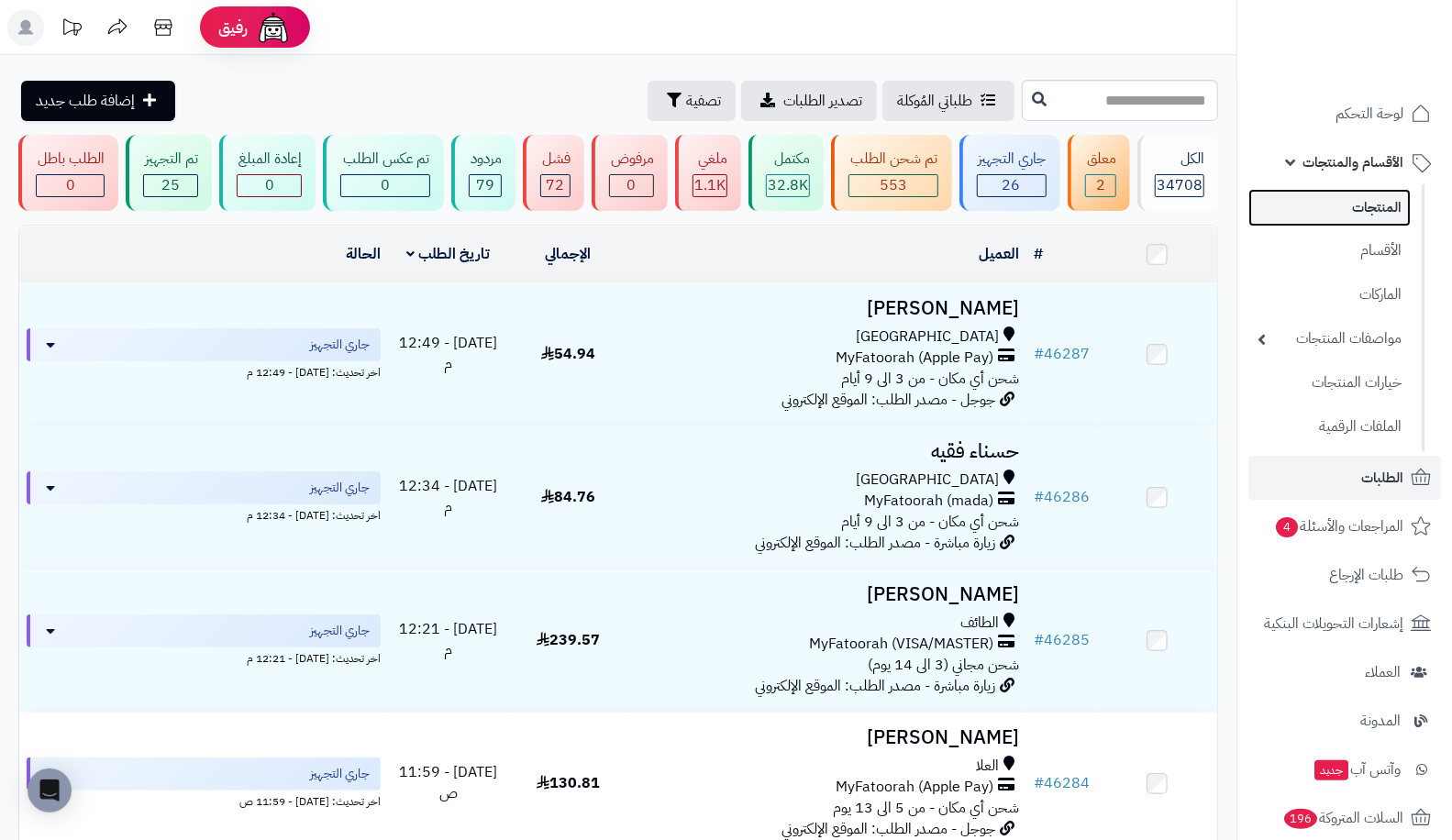
click at [1351, 208] on link "المنتجات" at bounding box center [1329, 207] width 163 height 37
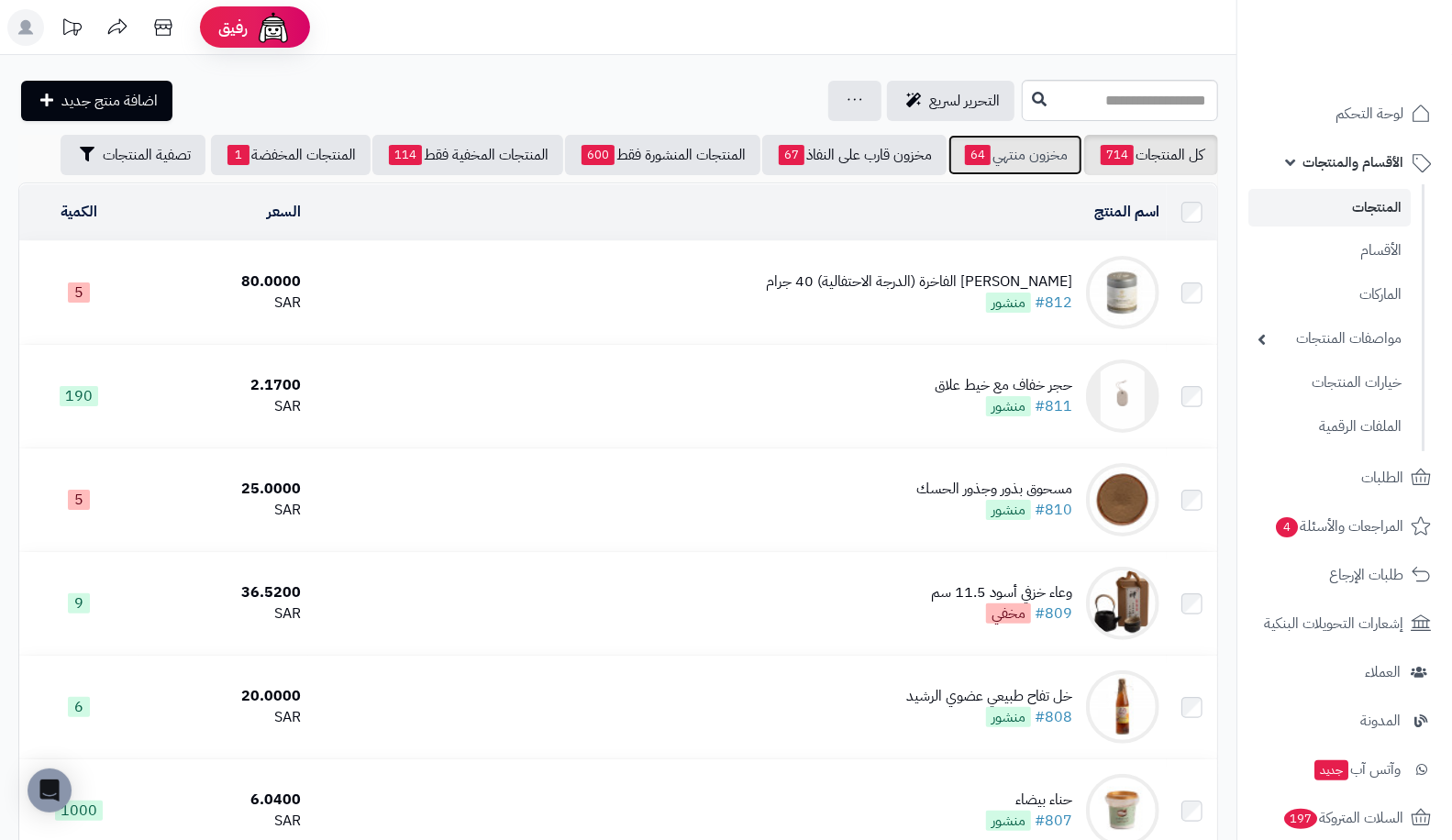
click at [996, 155] on link "مخزون منتهي 64" at bounding box center [1014, 155] width 134 height 40
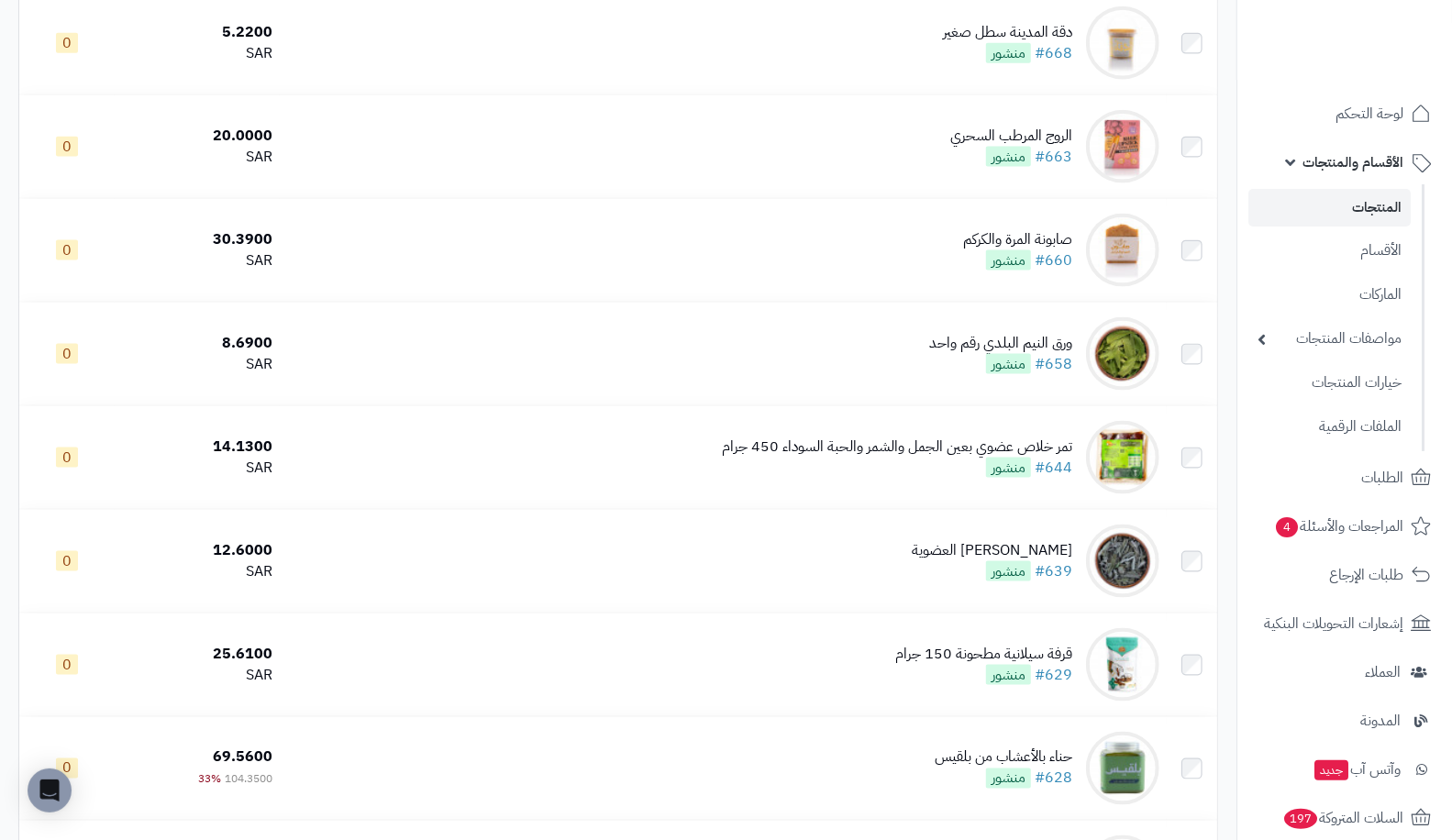
scroll to position [1501, 0]
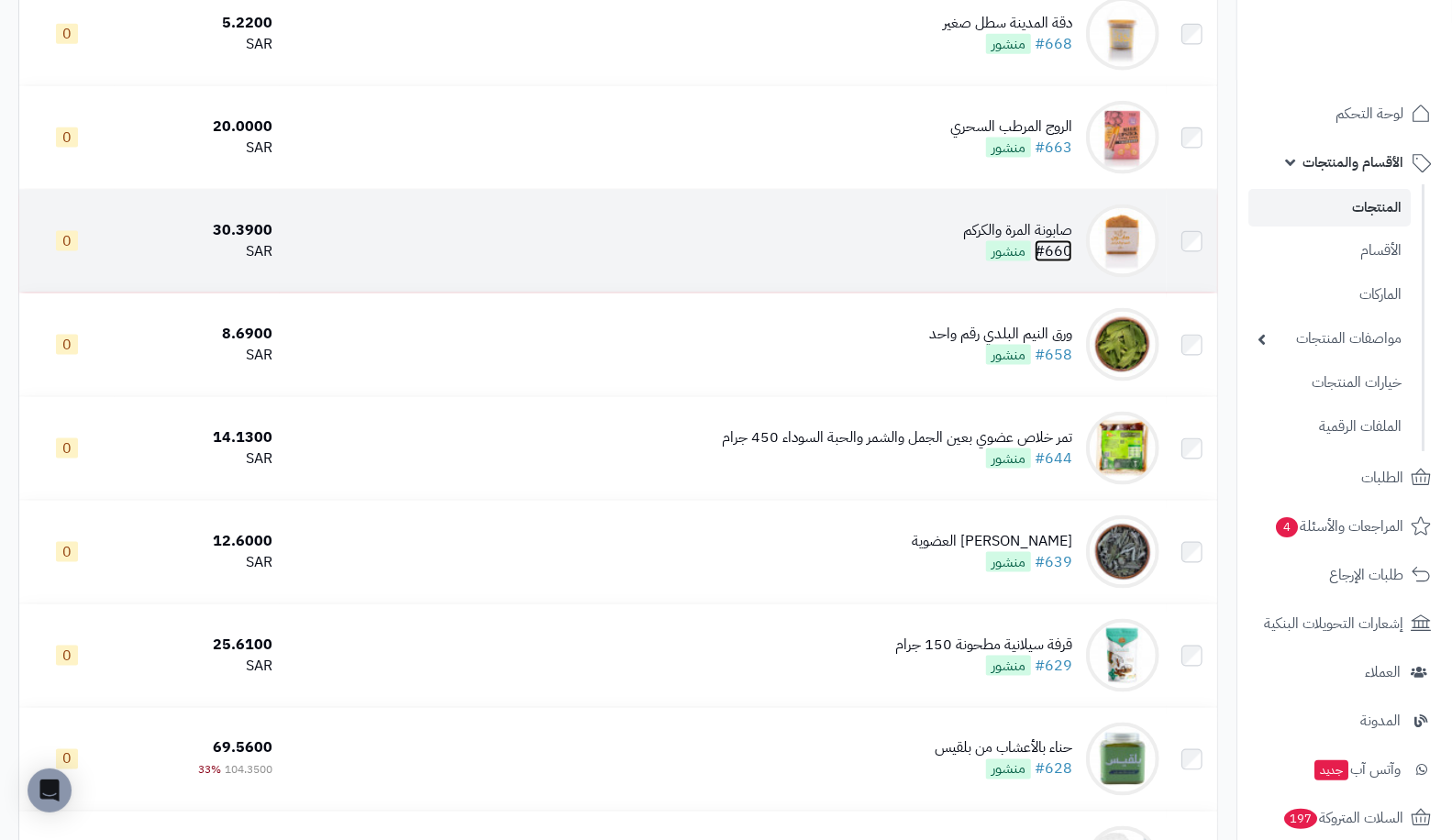
click at [1066, 248] on link "#660" at bounding box center [1053, 251] width 38 height 22
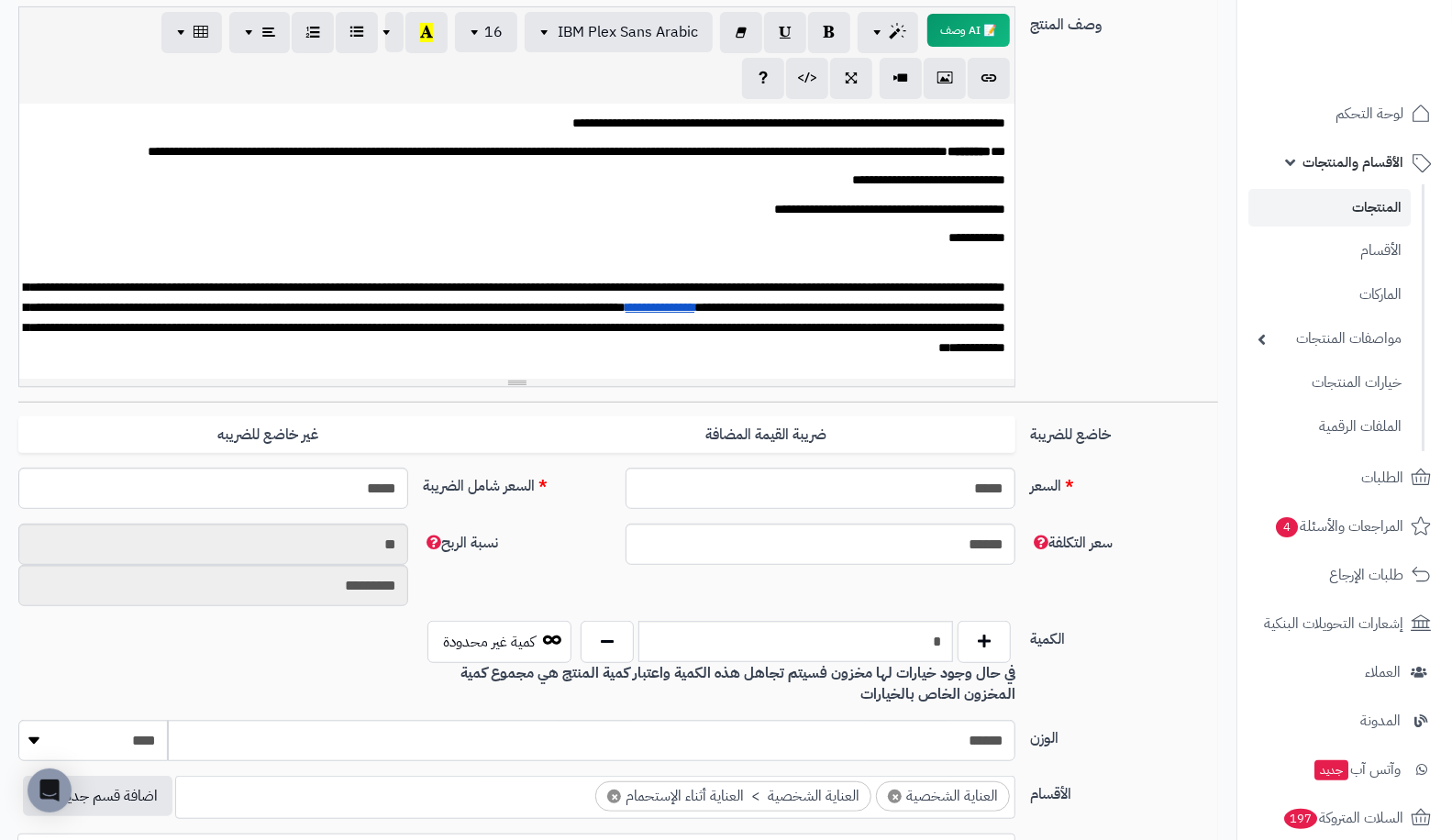
scroll to position [383, 0]
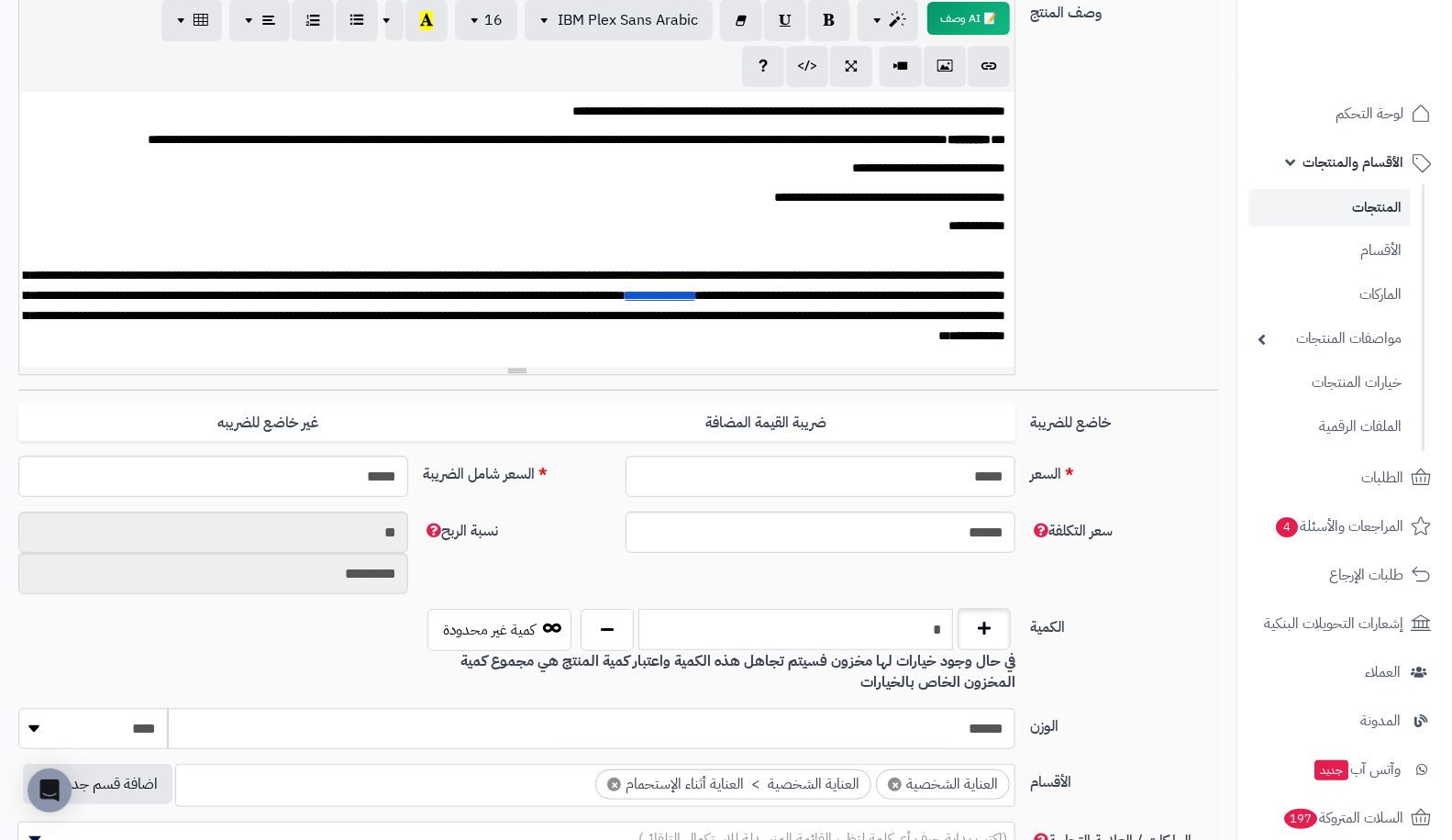
drag, startPoint x: 919, startPoint y: 633, endPoint x: 964, endPoint y: 638, distance: 45.3
click at [964, 638] on div "*" at bounding box center [796, 630] width 440 height 42
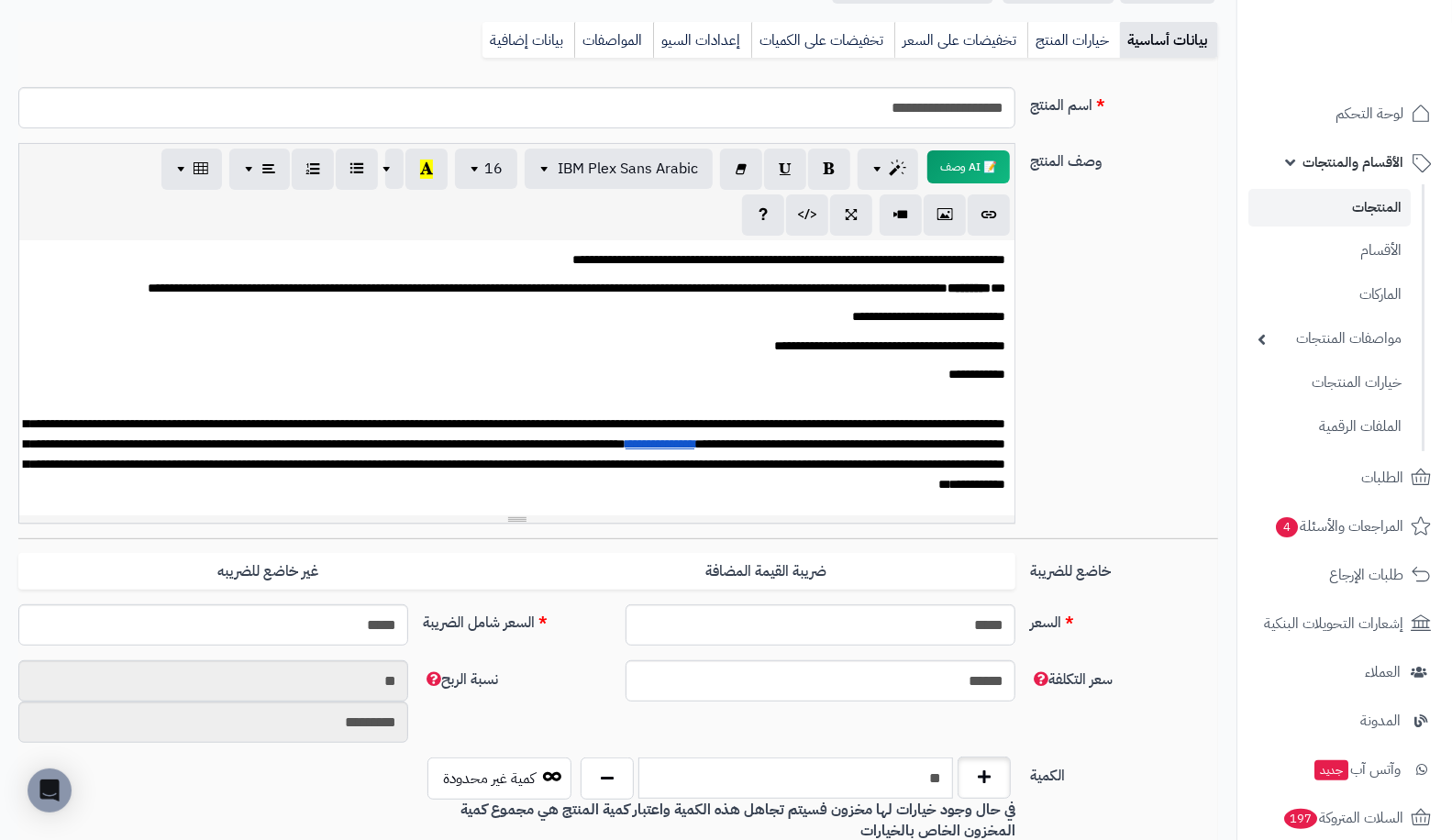
scroll to position [0, 0]
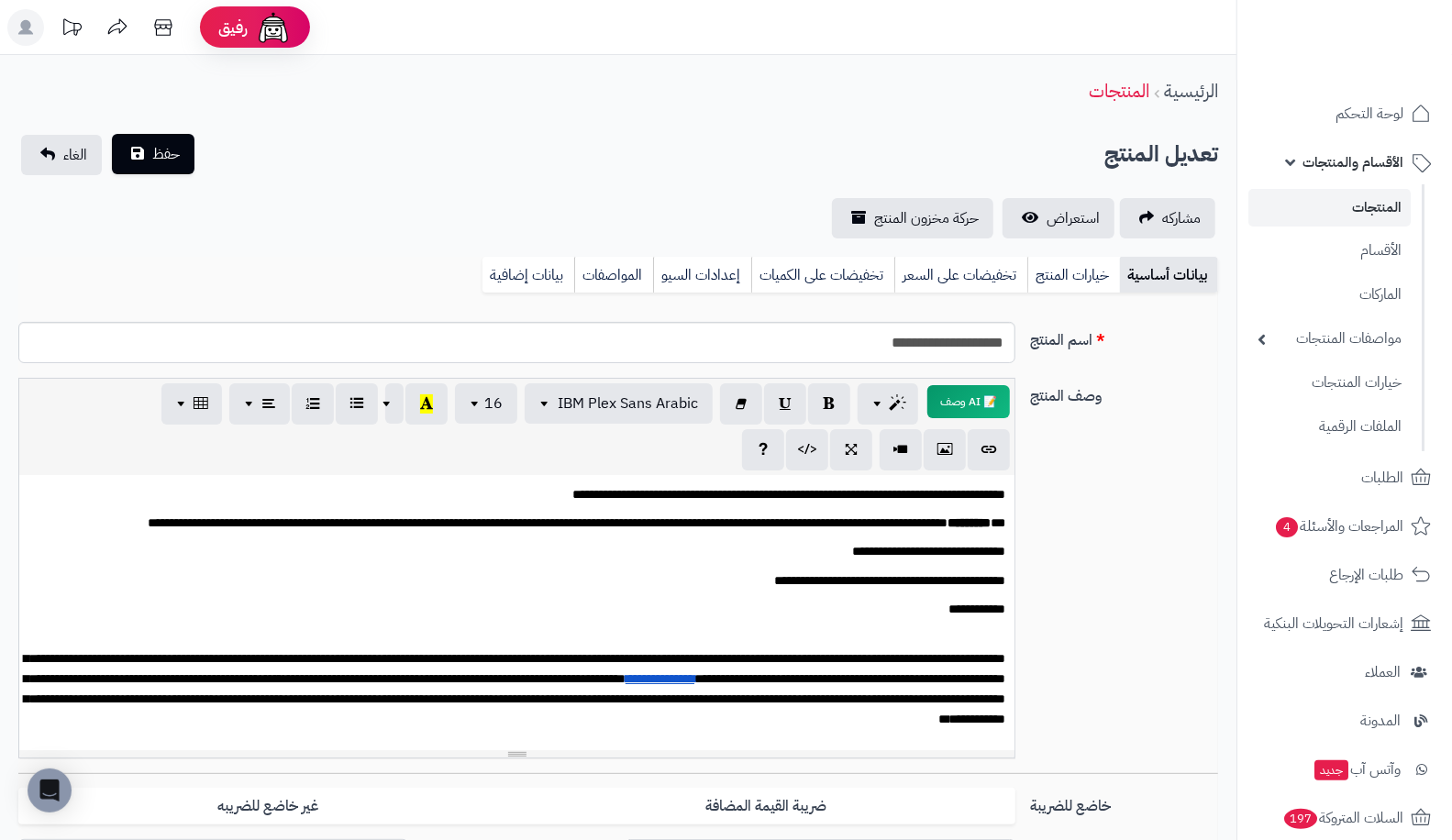
type input "**"
click at [161, 157] on span "حفظ" at bounding box center [165, 154] width 28 height 22
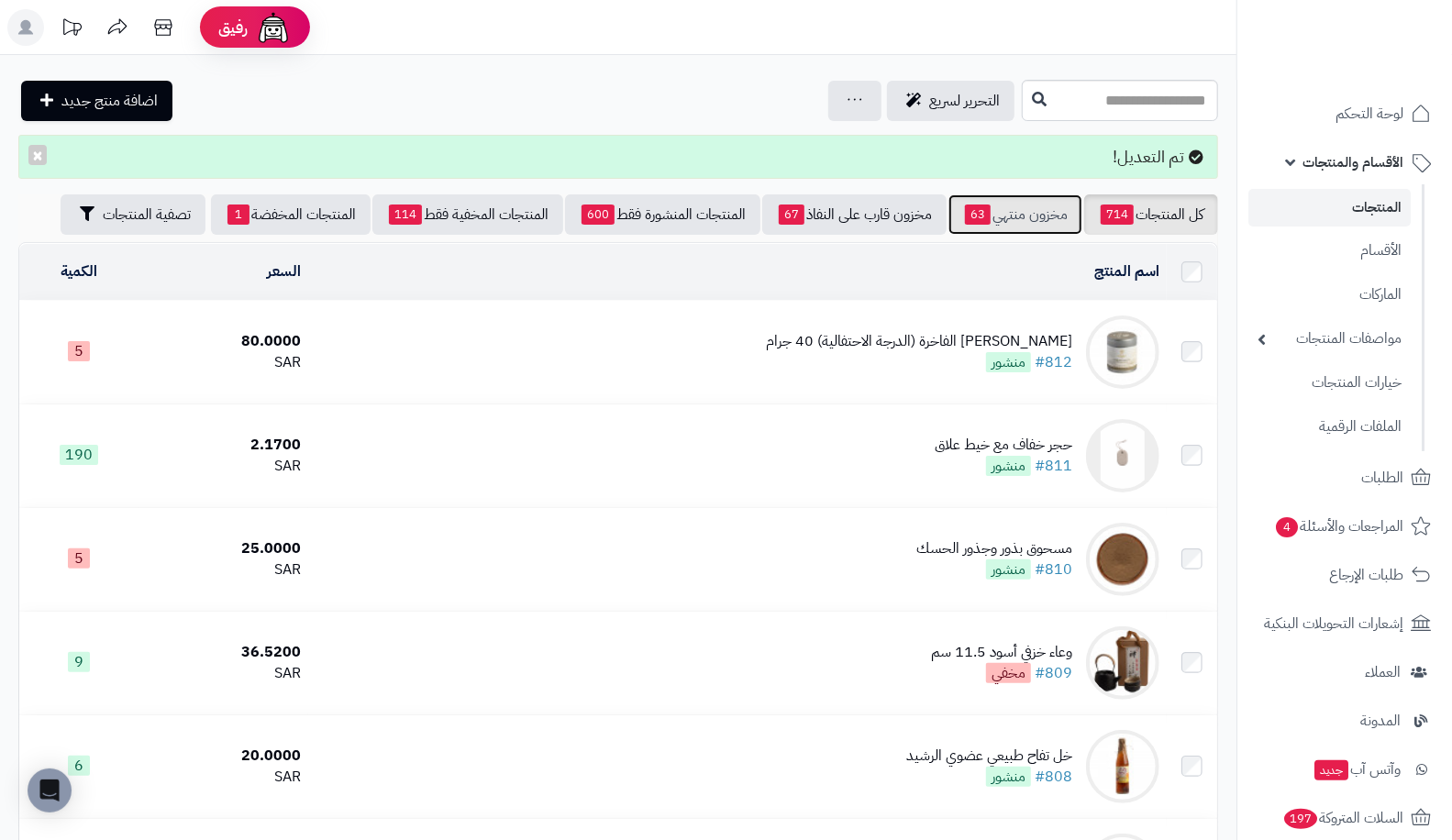
click at [1021, 226] on link "مخزون منتهي 63" at bounding box center [1014, 214] width 134 height 40
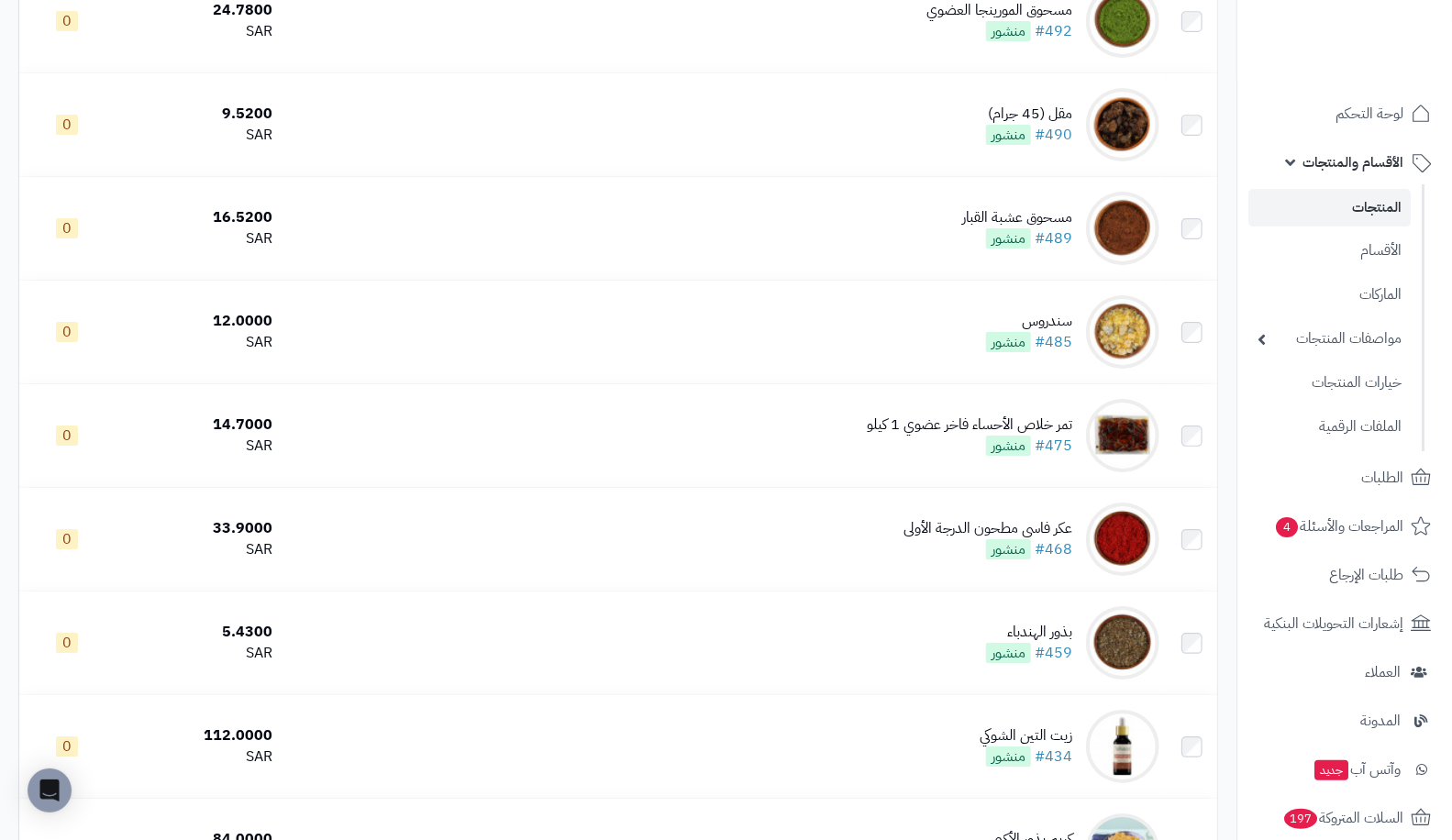
scroll to position [3996, 0]
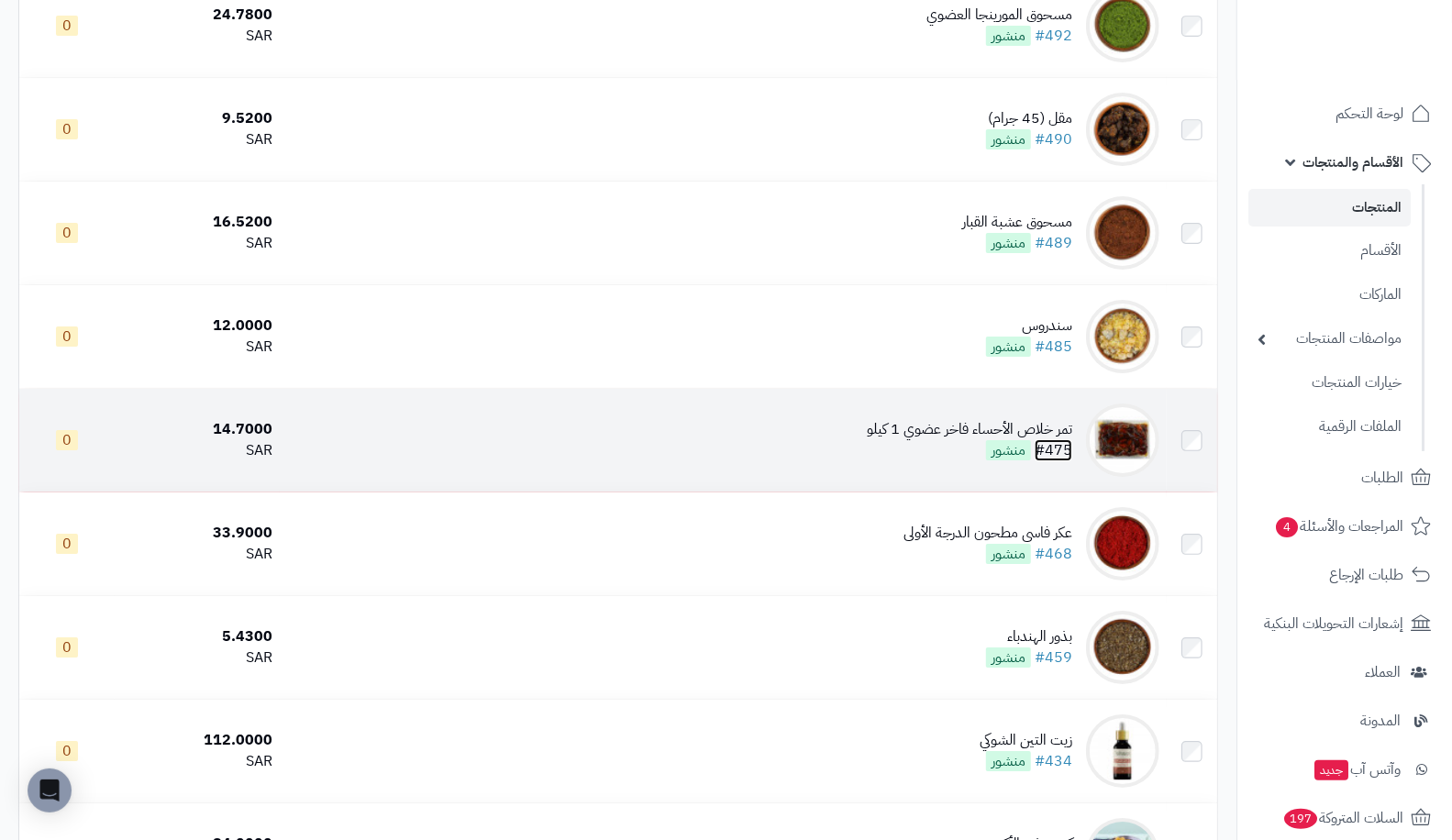
click at [1059, 458] on link "#475" at bounding box center [1053, 450] width 38 height 22
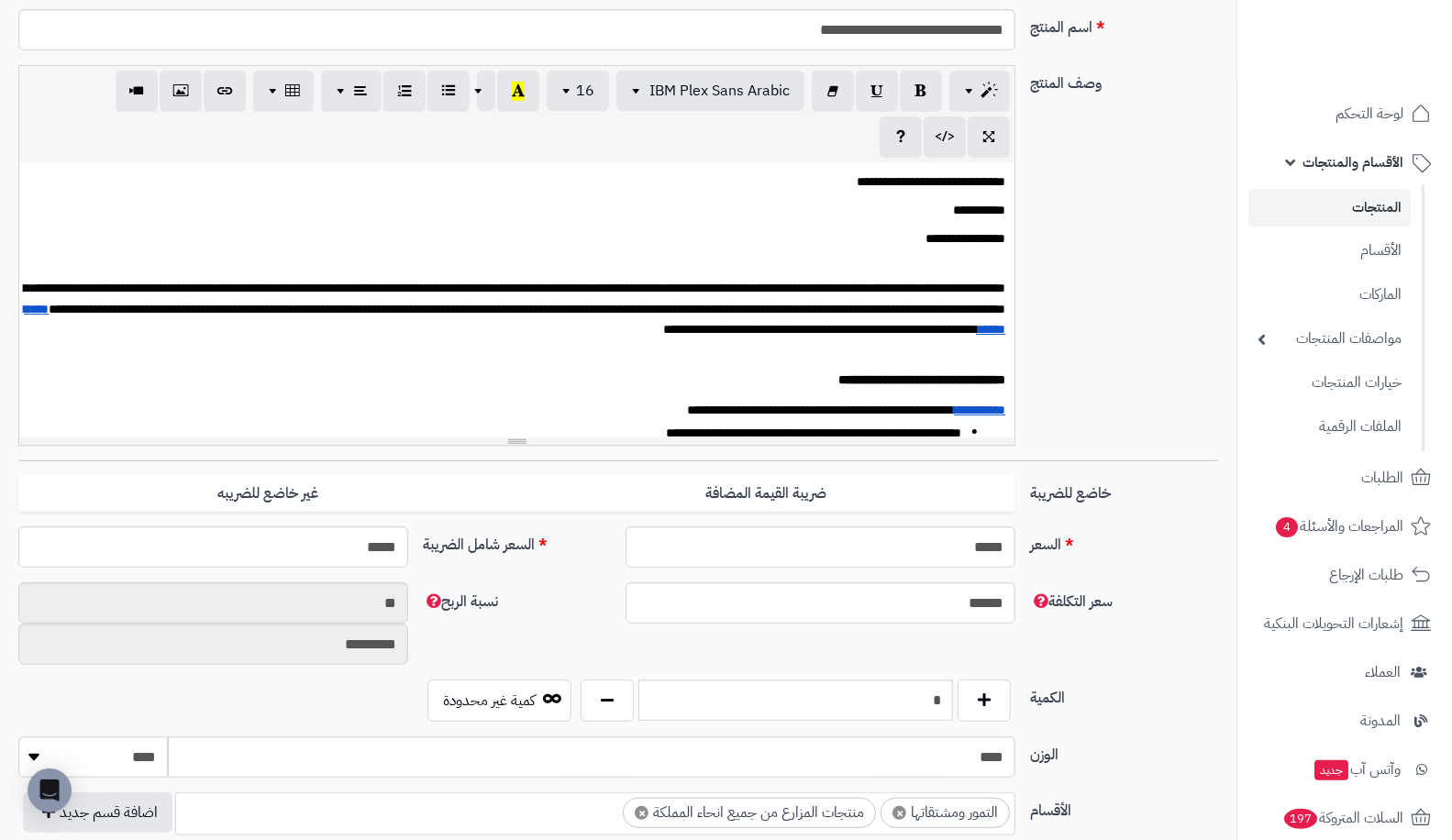
scroll to position [336, 0]
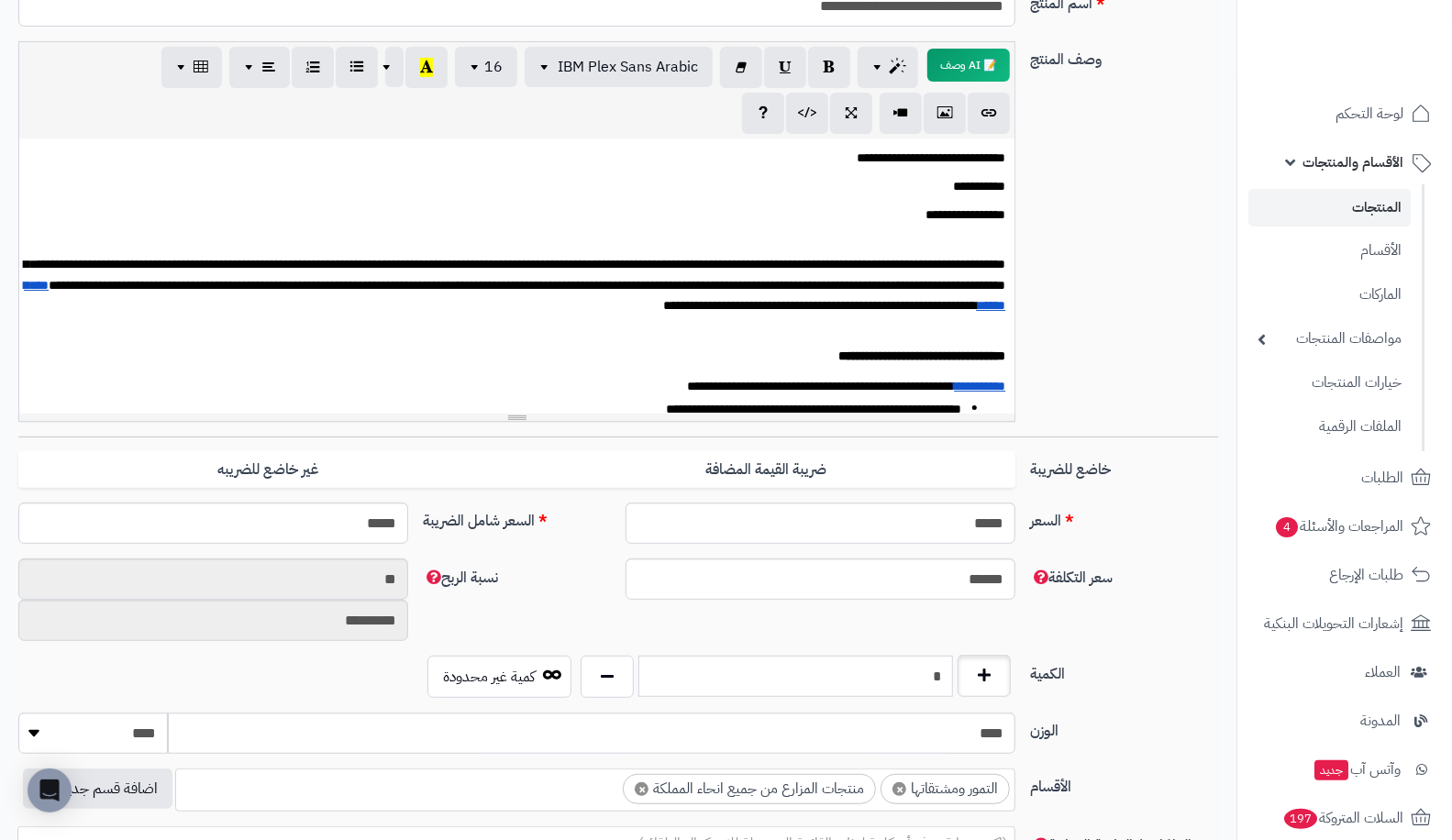
drag, startPoint x: 907, startPoint y: 685, endPoint x: 978, endPoint y: 679, distance: 71.3
click at [978, 679] on div "*" at bounding box center [796, 677] width 440 height 42
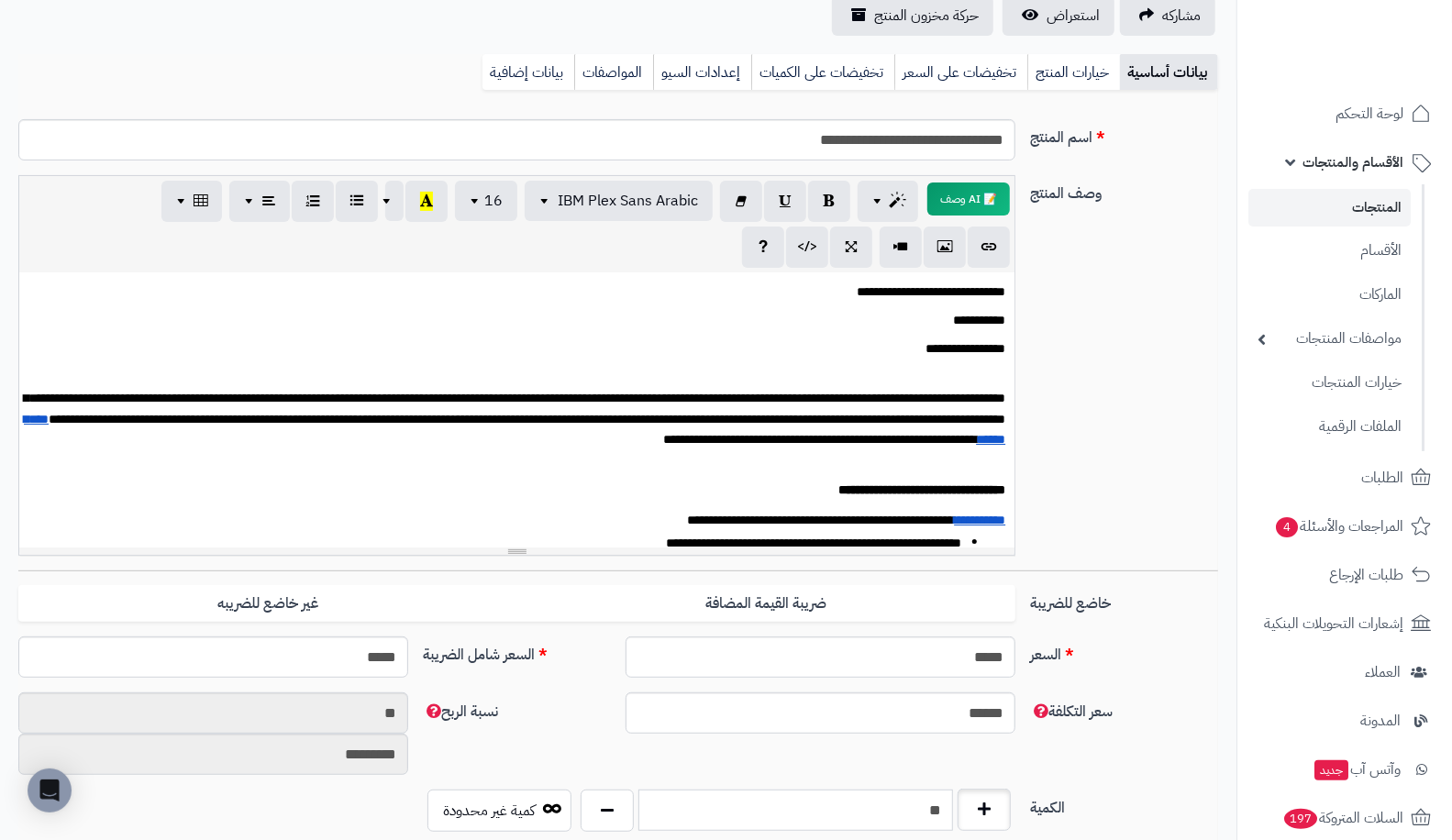
scroll to position [0, 0]
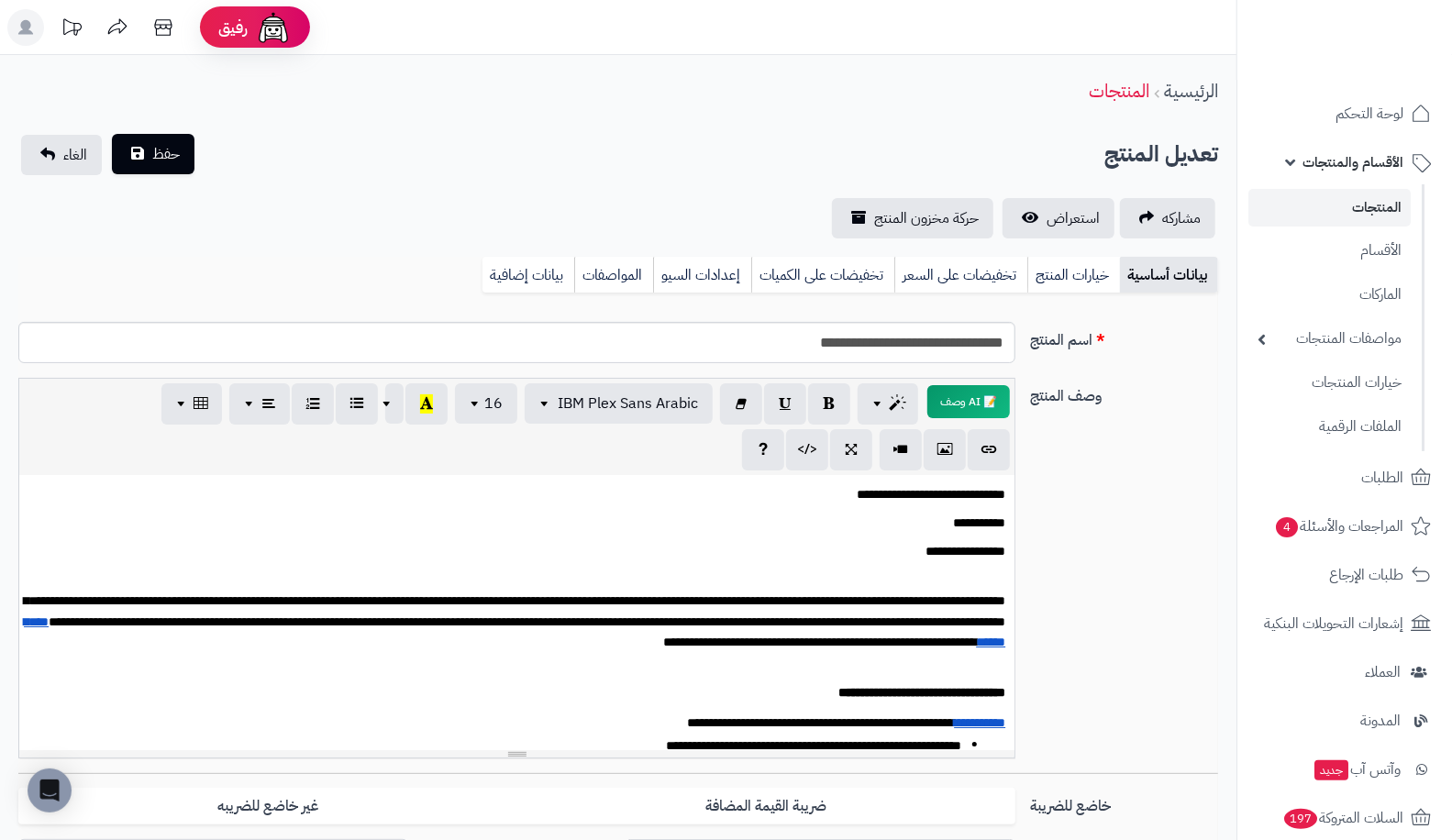
type input "**"
click at [153, 149] on span "حفظ" at bounding box center [165, 154] width 28 height 22
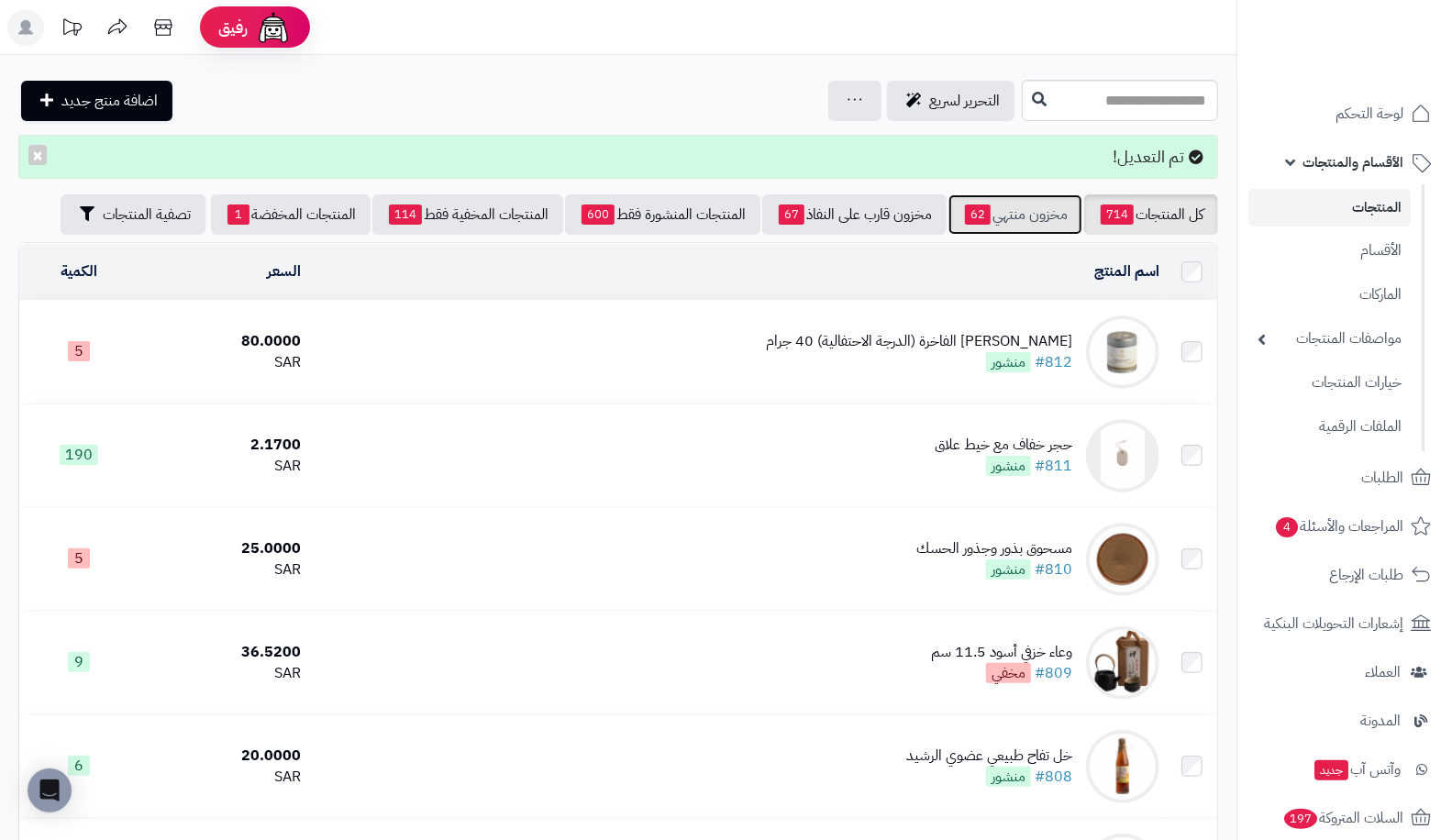
click at [985, 227] on link "مخزون منتهي 62" at bounding box center [1014, 214] width 134 height 40
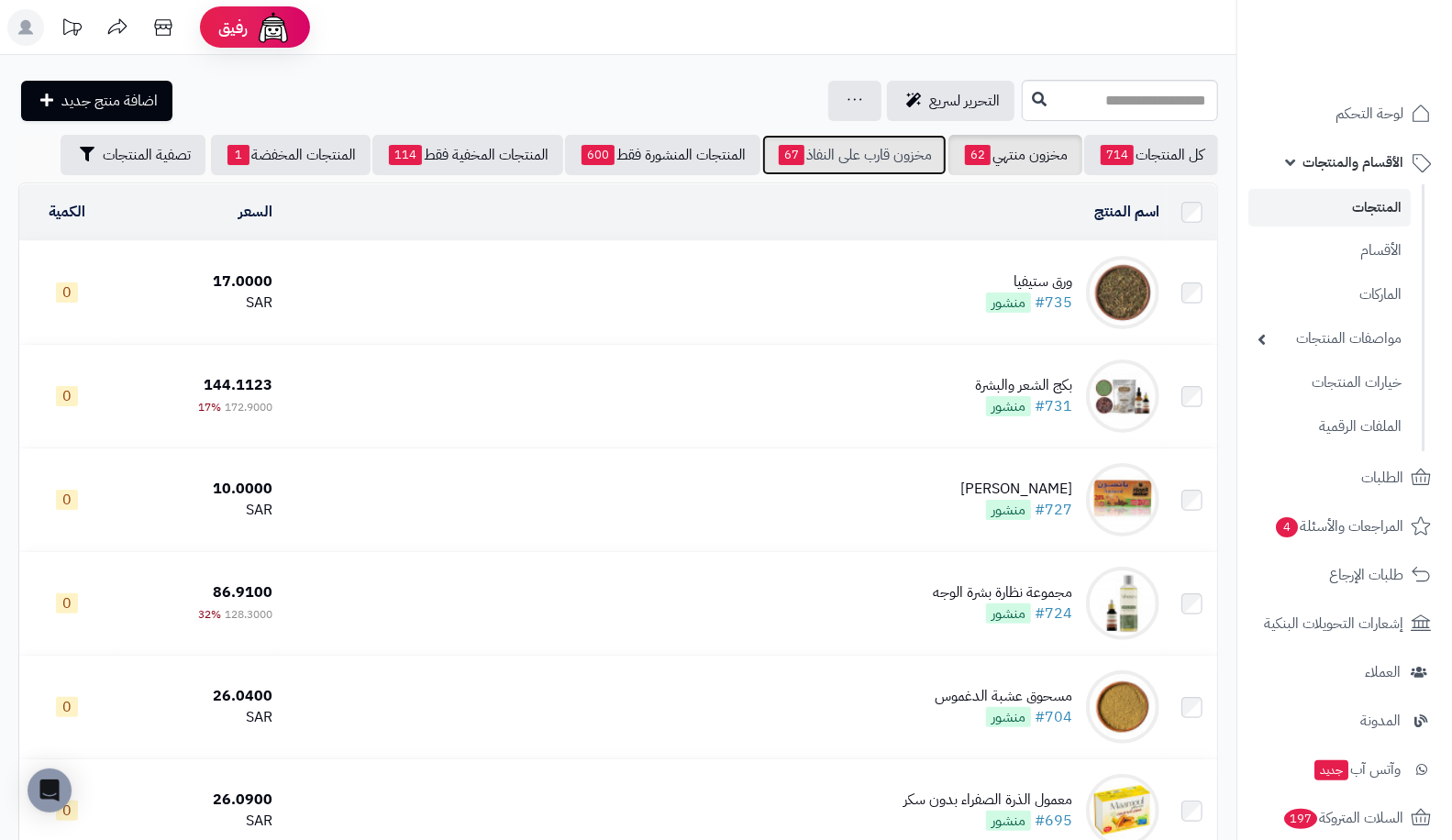
click at [884, 159] on link "مخزون قارب على النفاذ 67" at bounding box center [855, 155] width 185 height 40
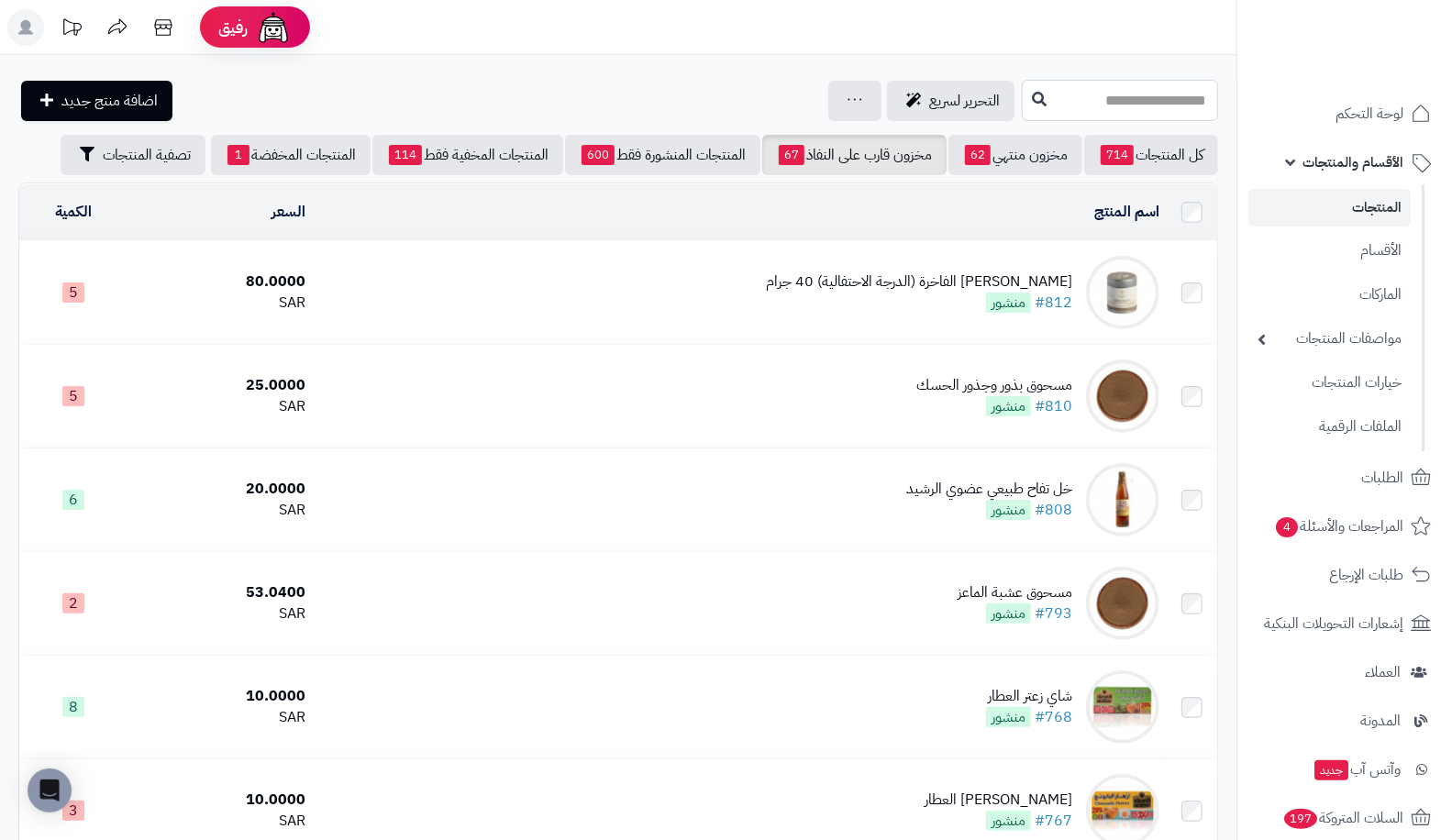
click at [1022, 98] on input "text" at bounding box center [1120, 100] width 196 height 41
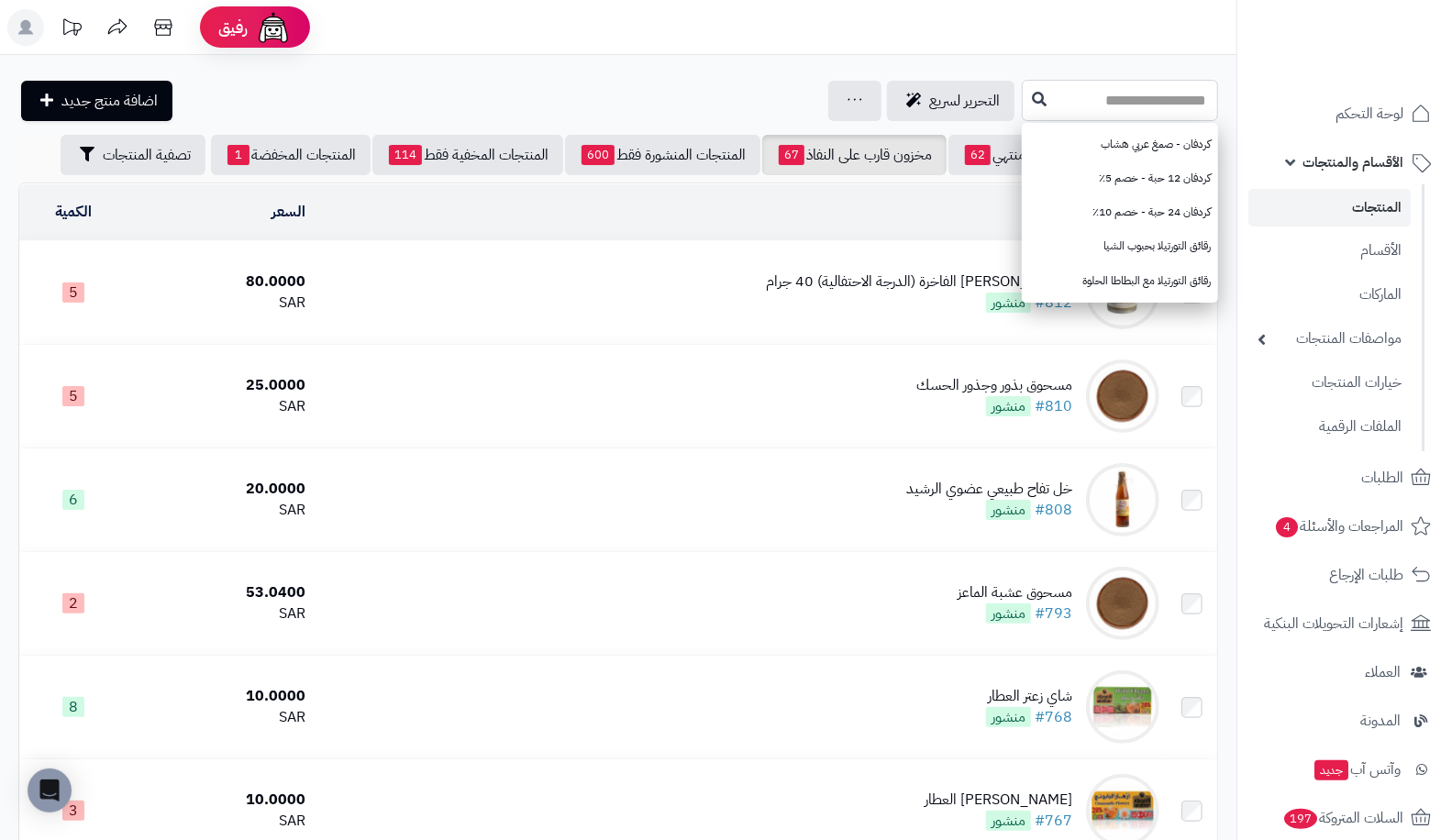
type input "*"
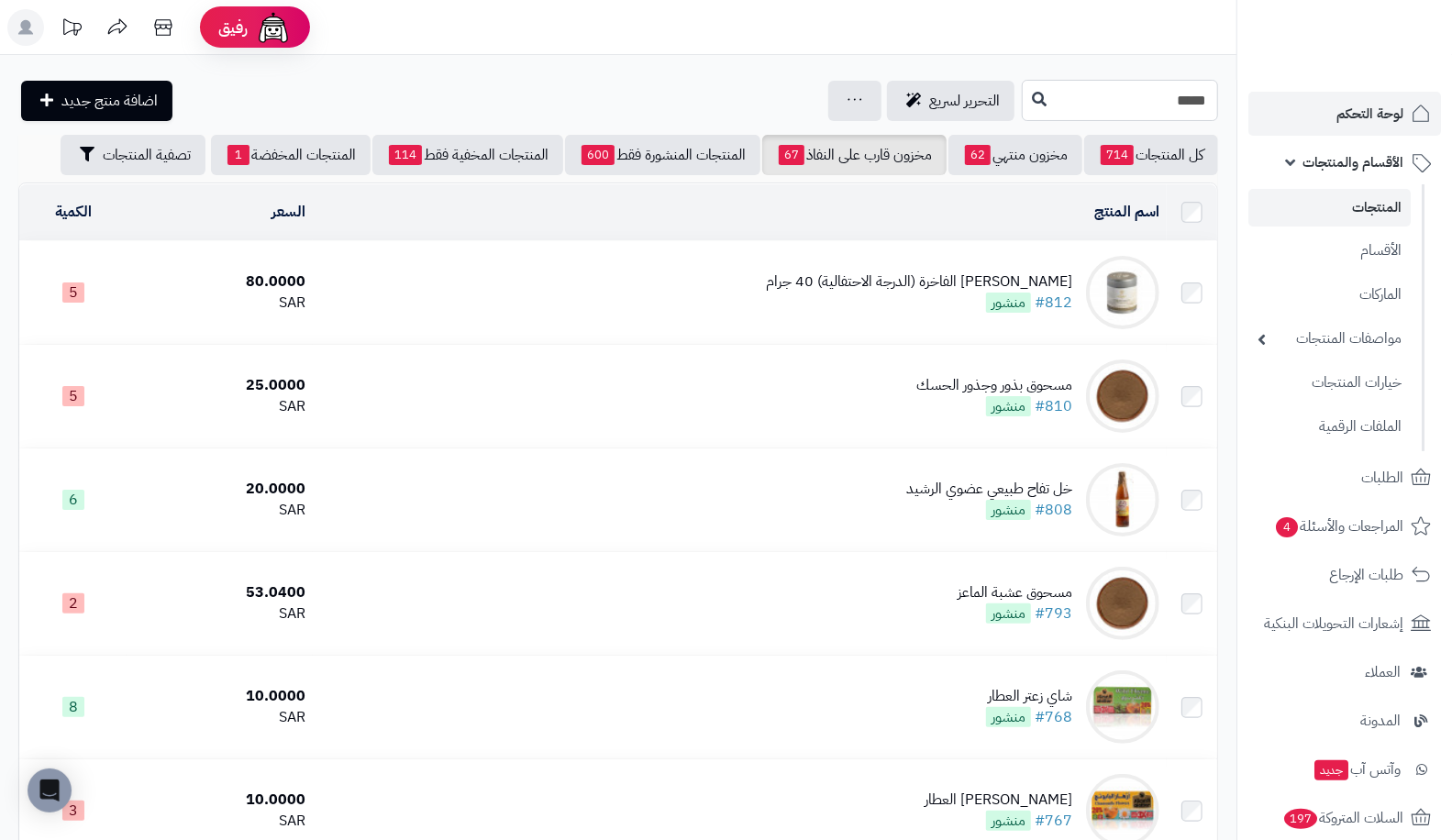
drag, startPoint x: 1120, startPoint y: 101, endPoint x: 1301, endPoint y: 120, distance: 182.0
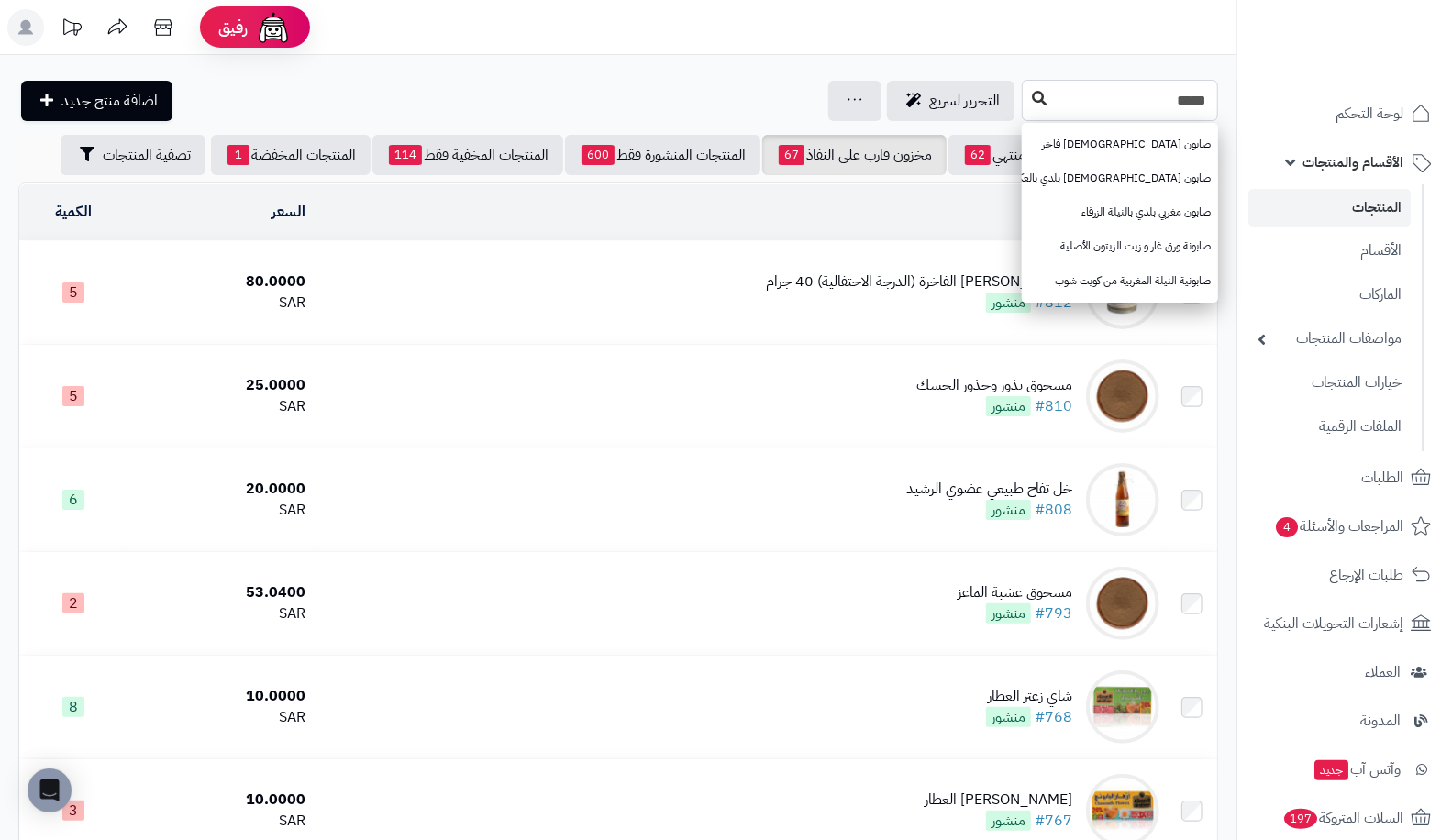
type input "*****"
click at [1025, 102] on button at bounding box center [1039, 99] width 28 height 35
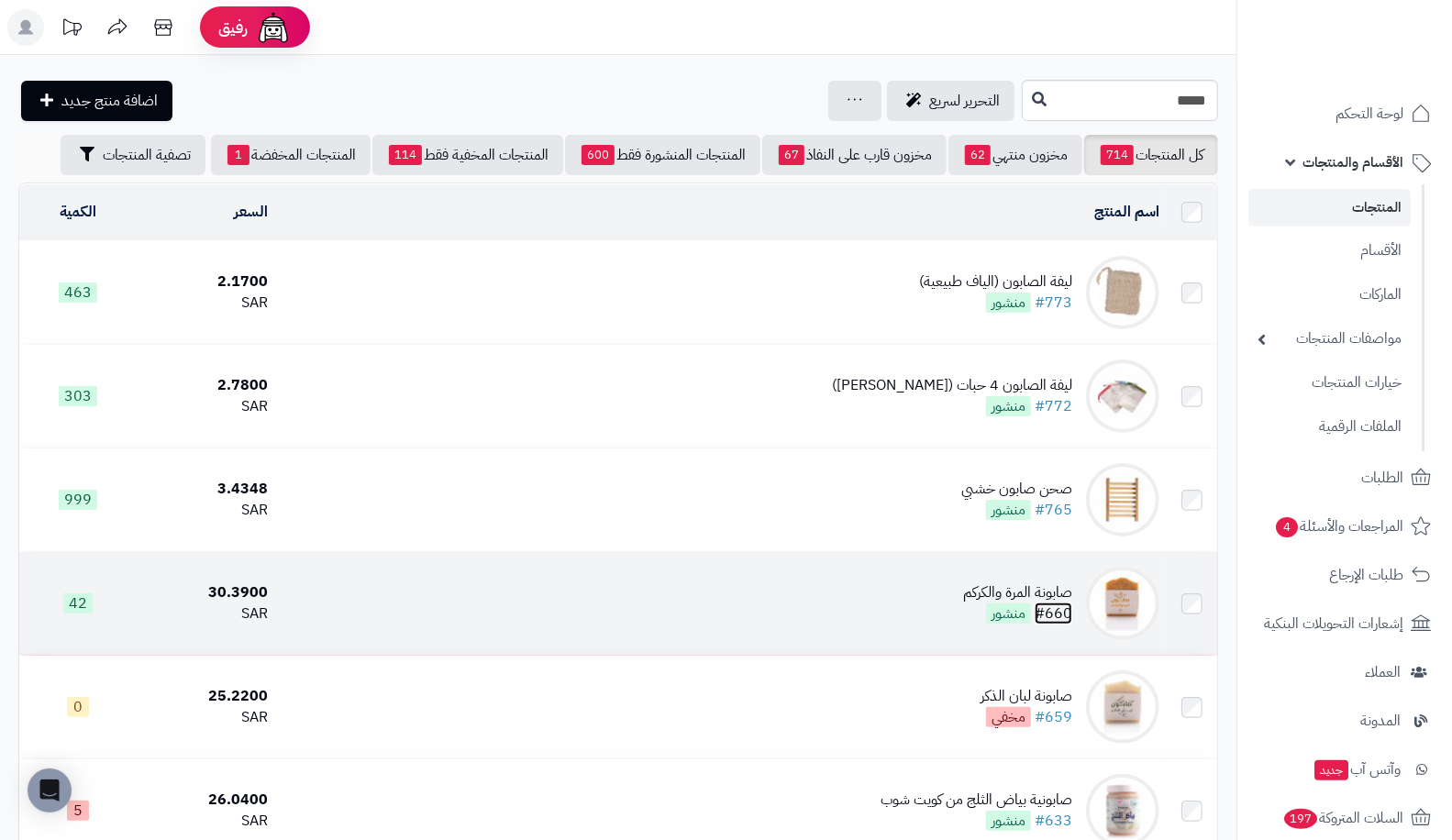
click at [1063, 622] on link "#660" at bounding box center [1053, 613] width 38 height 22
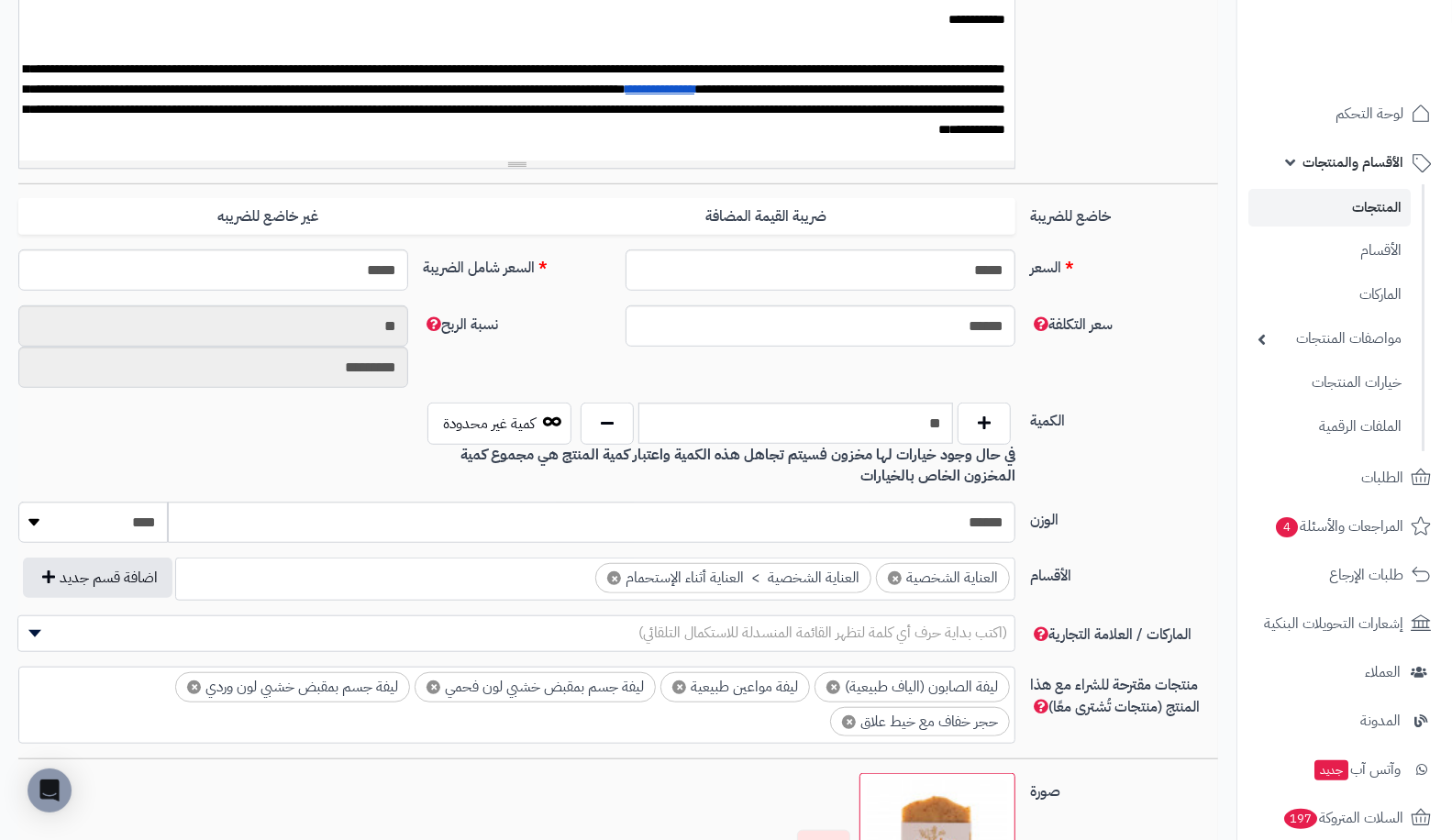
scroll to position [597, 0]
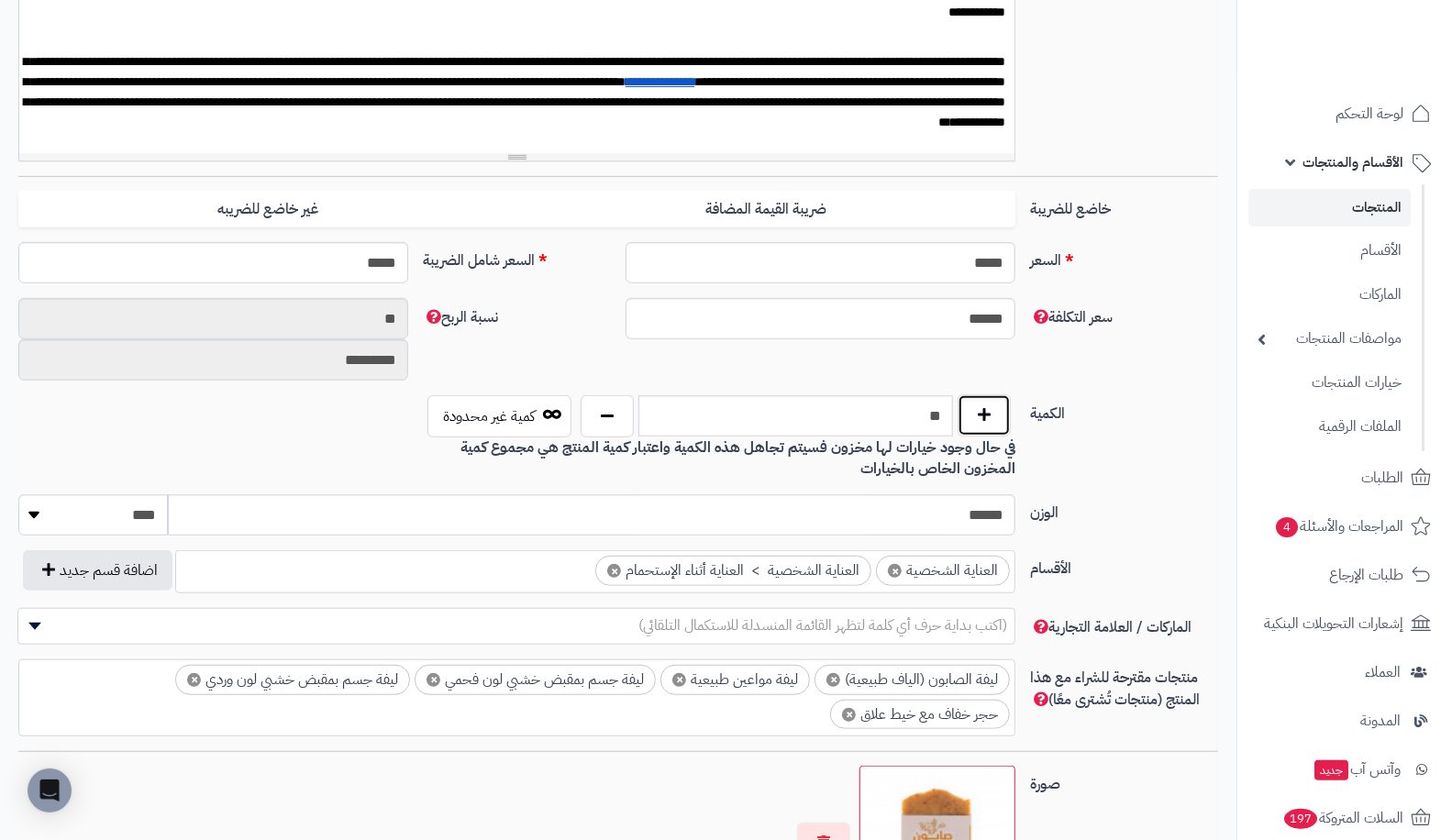
click at [987, 408] on button "button" at bounding box center [984, 415] width 53 height 42
click at [986, 422] on button "button" at bounding box center [984, 415] width 53 height 42
click at [1002, 396] on button "button" at bounding box center [984, 415] width 53 height 42
type input "**"
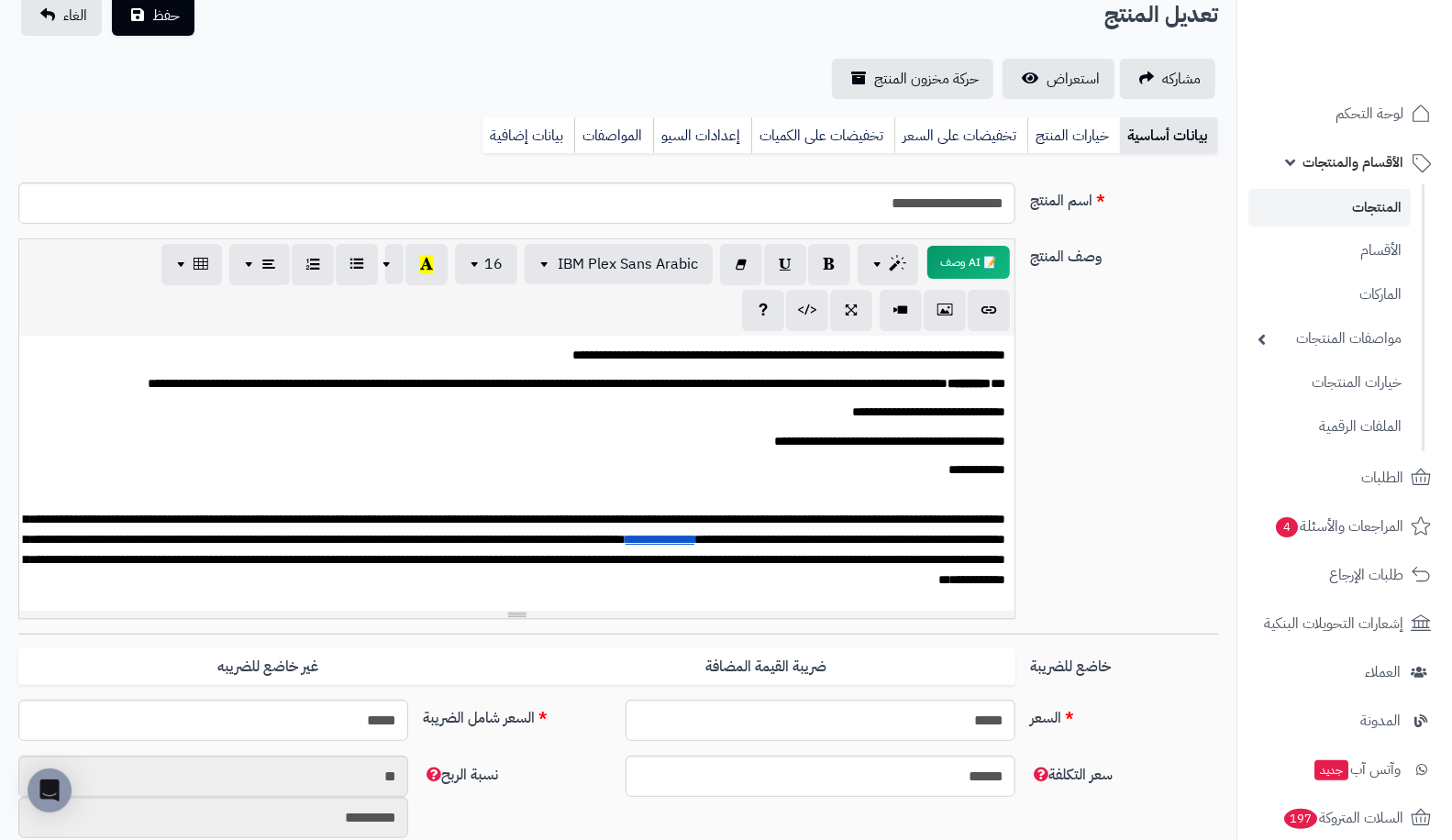
scroll to position [0, 0]
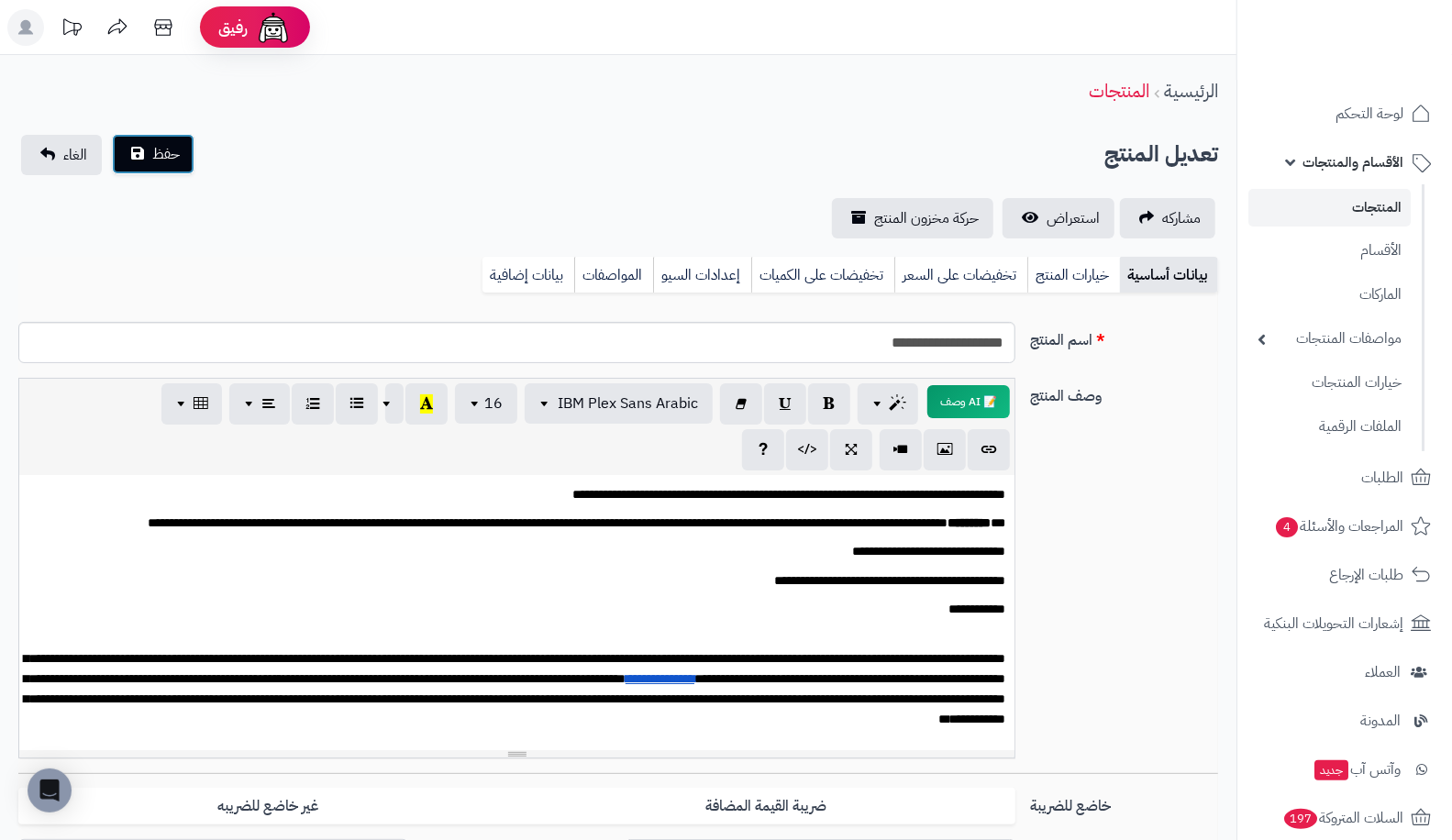
click at [168, 158] on span "حفظ" at bounding box center [165, 154] width 28 height 22
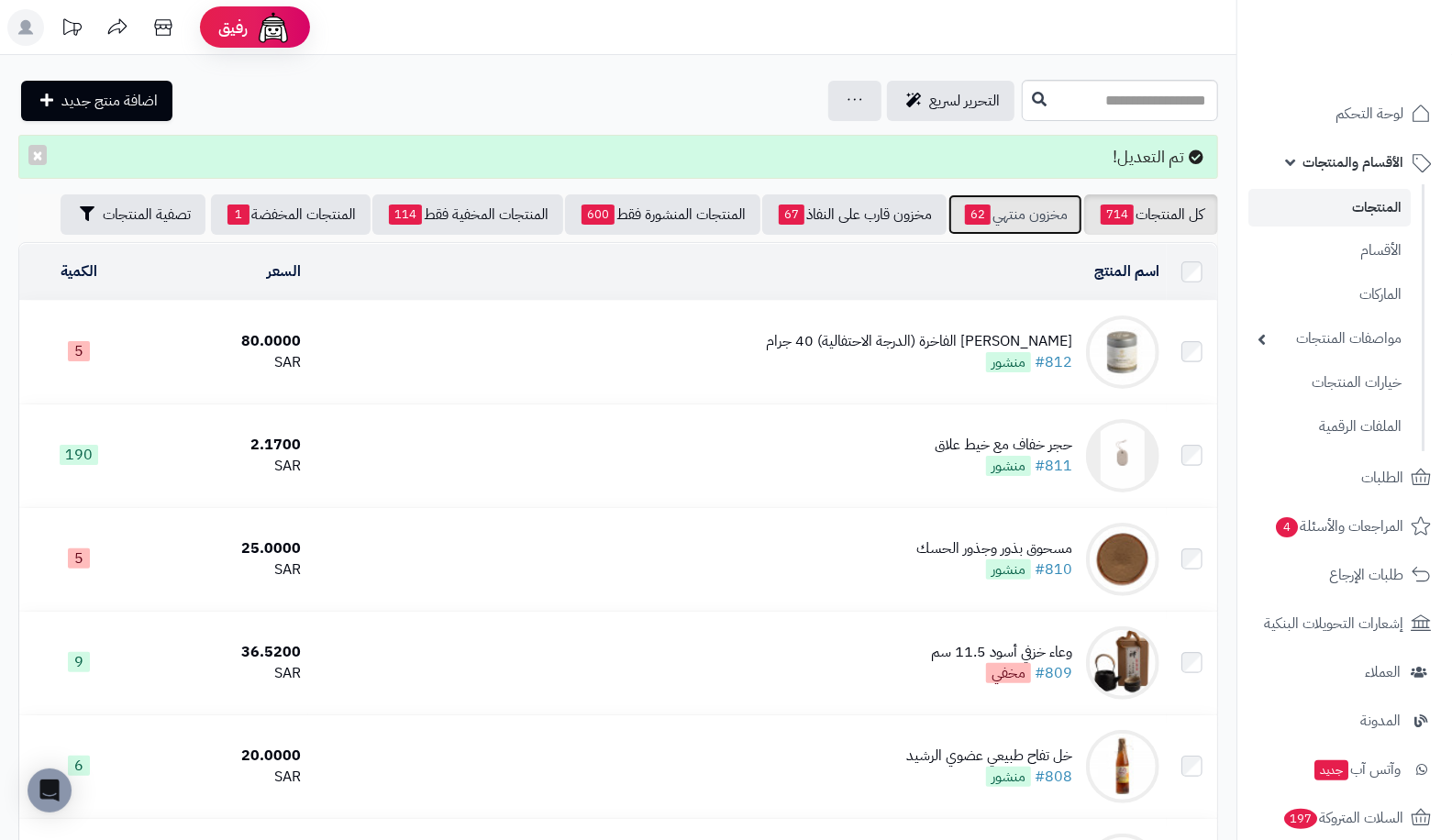
click at [982, 209] on span "62" at bounding box center [977, 214] width 26 height 20
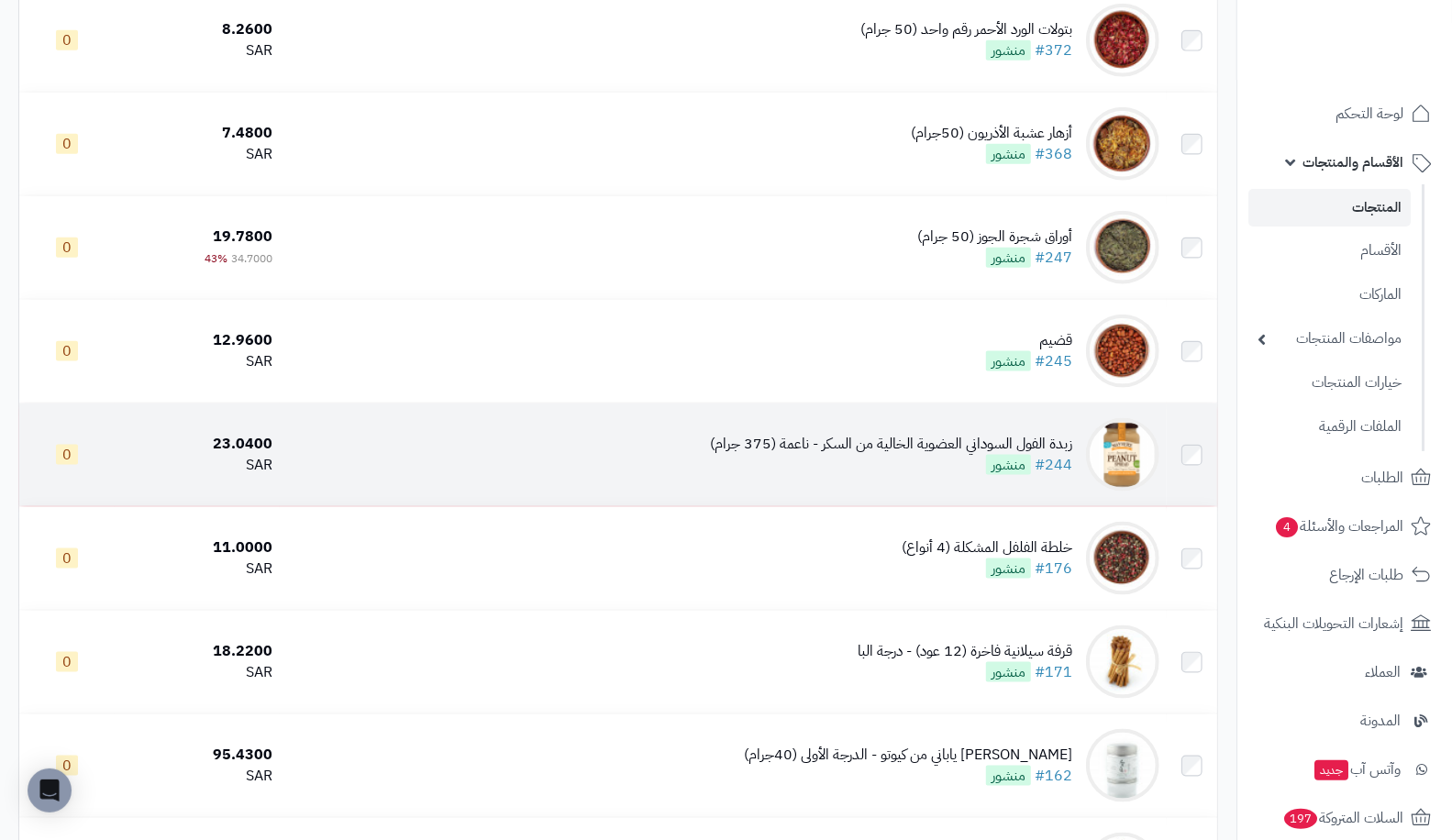
scroll to position [5867, 0]
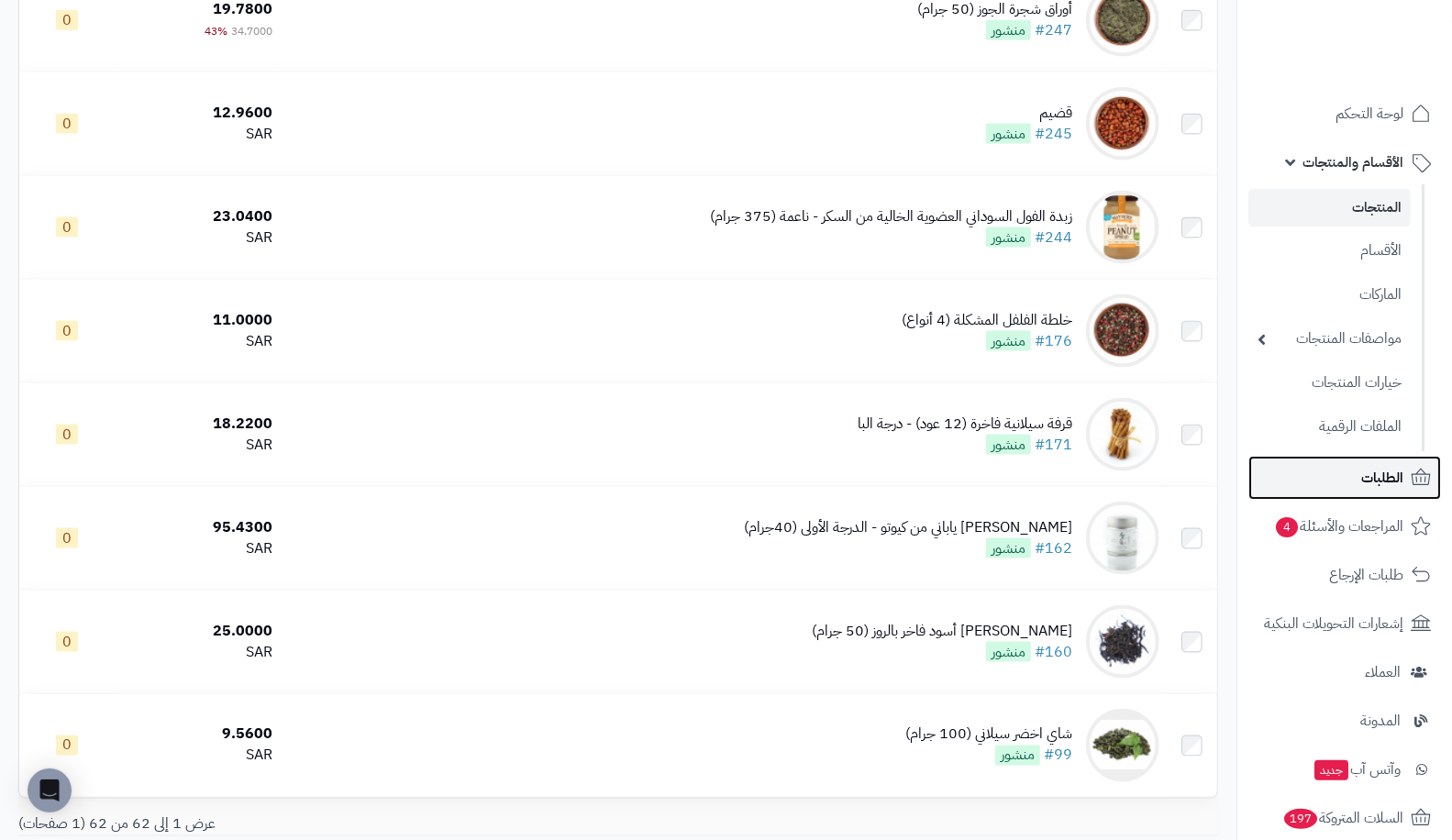
click at [1339, 469] on link "الطلبات" at bounding box center [1344, 478] width 192 height 44
